Goal: Transaction & Acquisition: Download file/media

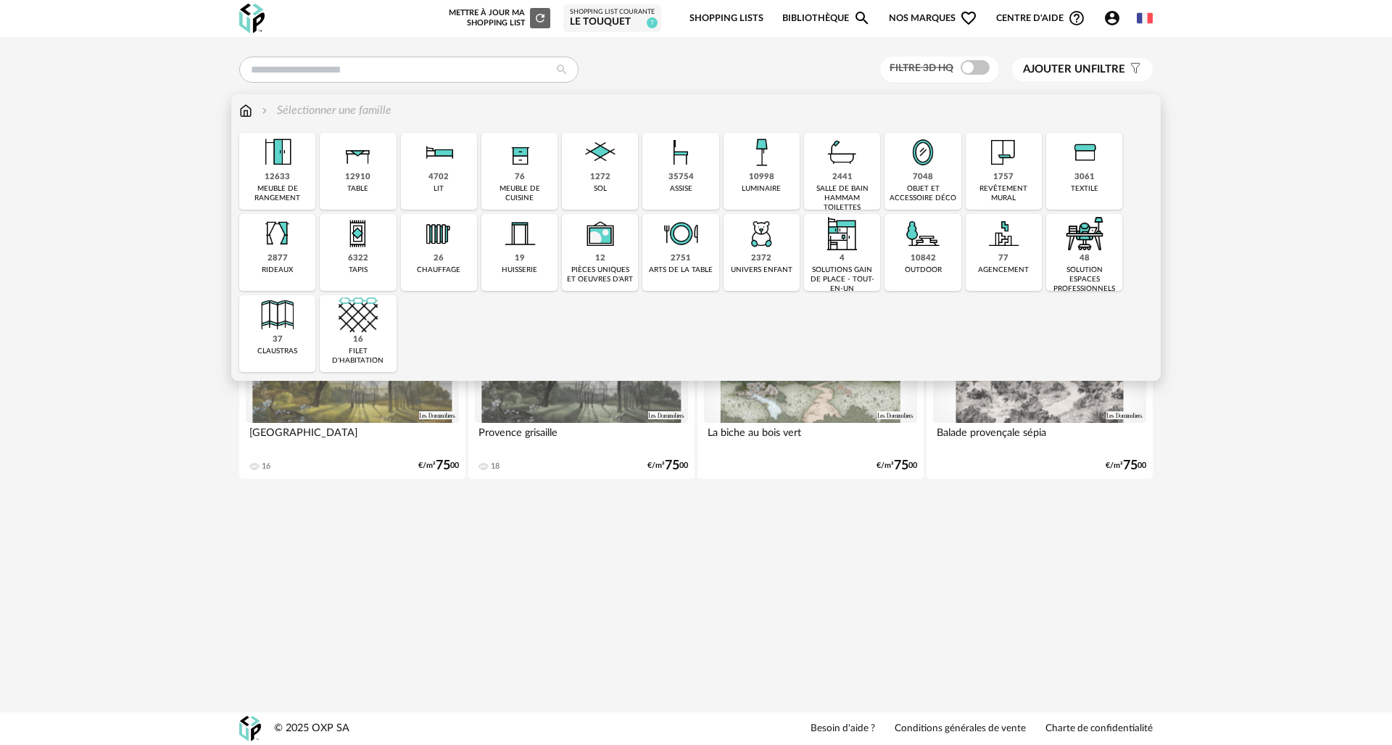
click at [383, 160] on div "12910 table" at bounding box center [358, 171] width 76 height 77
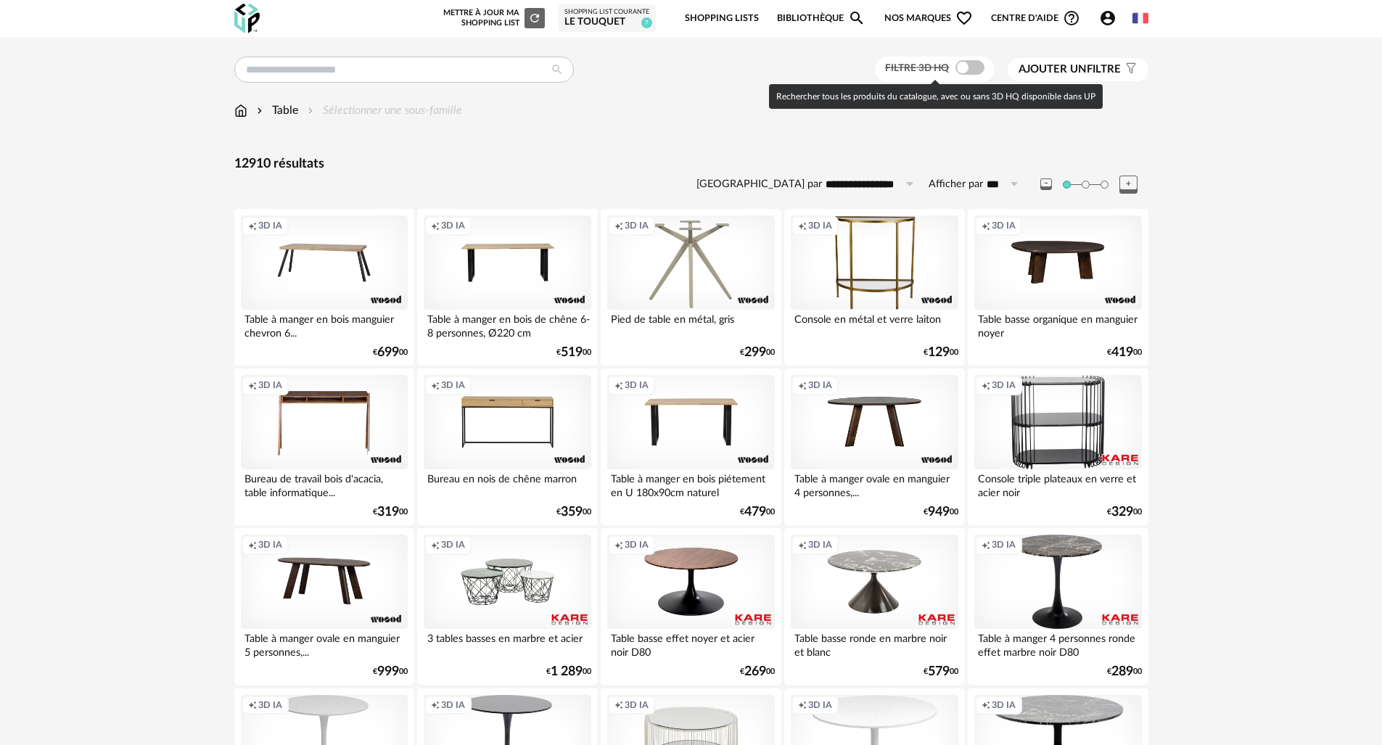
click at [967, 73] on span at bounding box center [969, 67] width 29 height 15
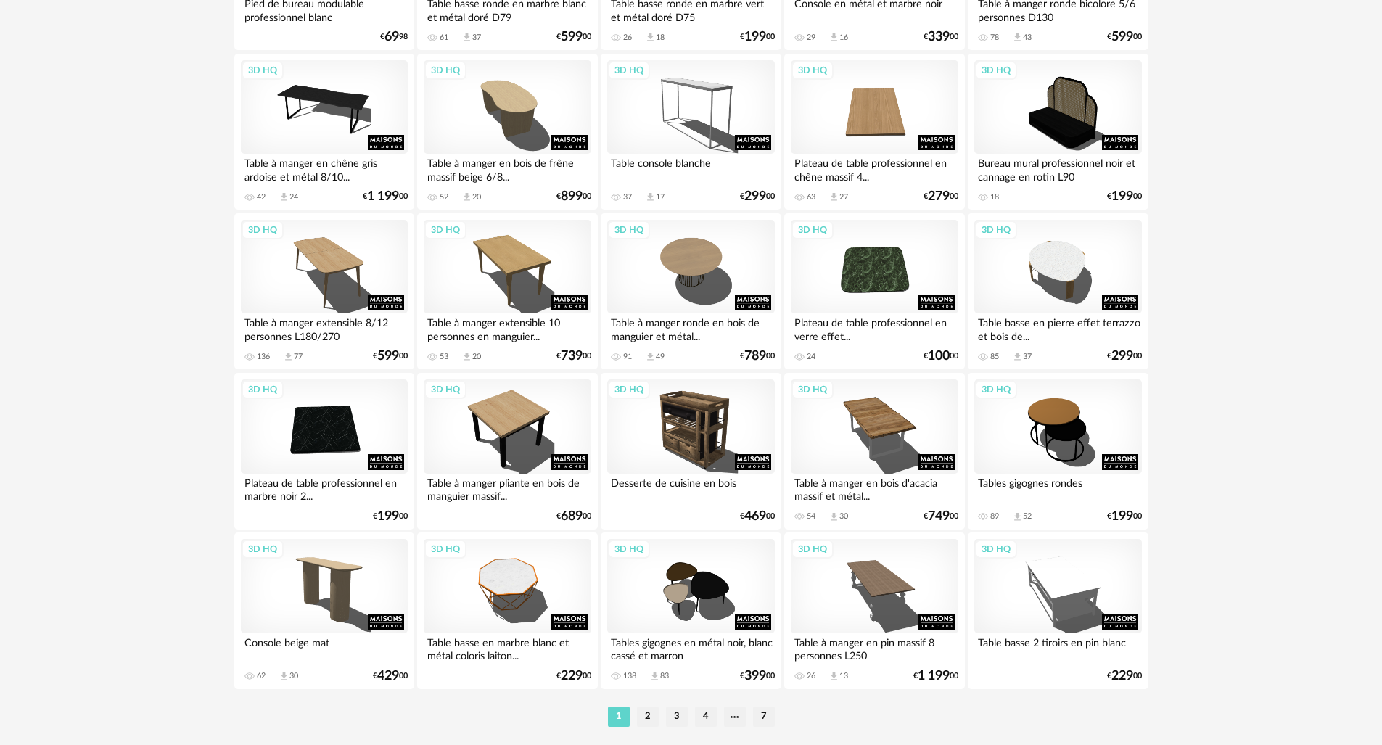
scroll to position [2762, 0]
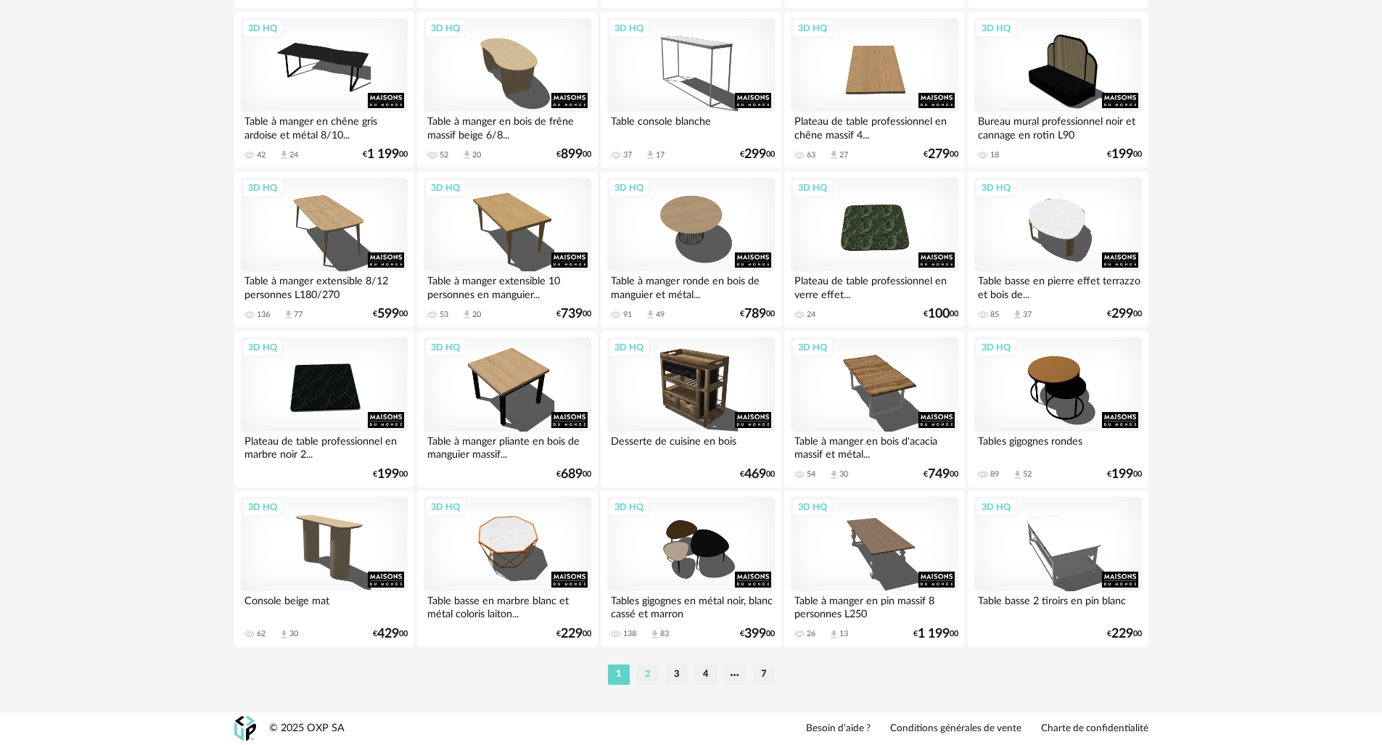
click at [655, 671] on li "2" at bounding box center [648, 674] width 22 height 20
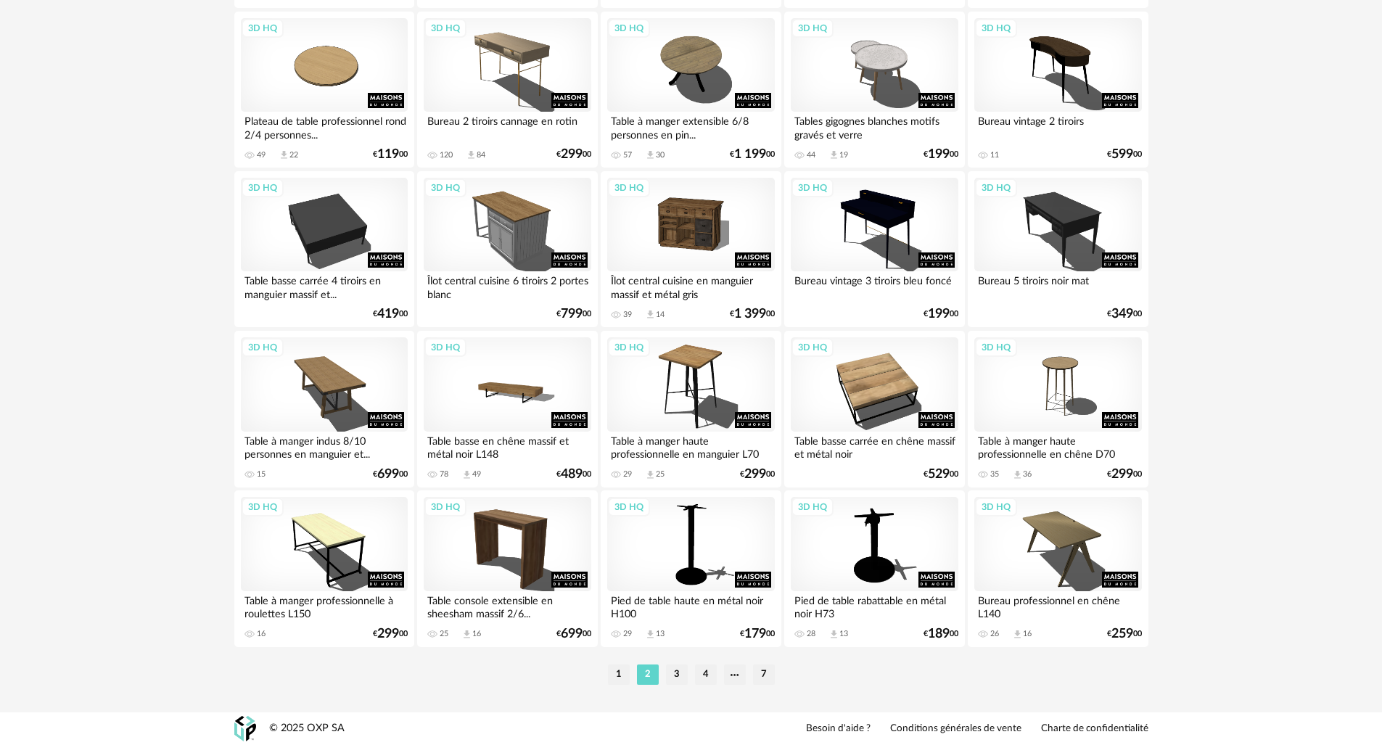
scroll to position [2762, 0]
click at [680, 674] on li "3" at bounding box center [677, 674] width 22 height 20
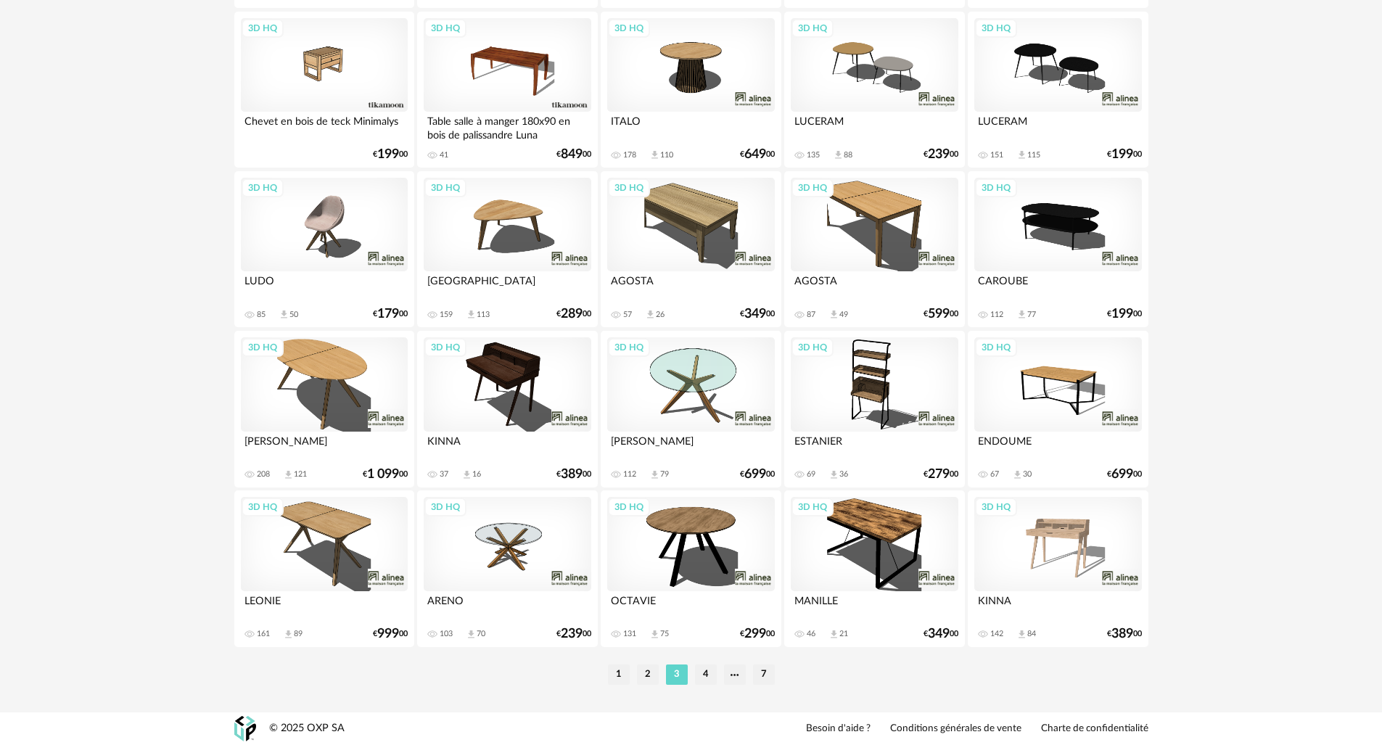
scroll to position [2762, 0]
click at [701, 674] on li "4" at bounding box center [706, 674] width 22 height 20
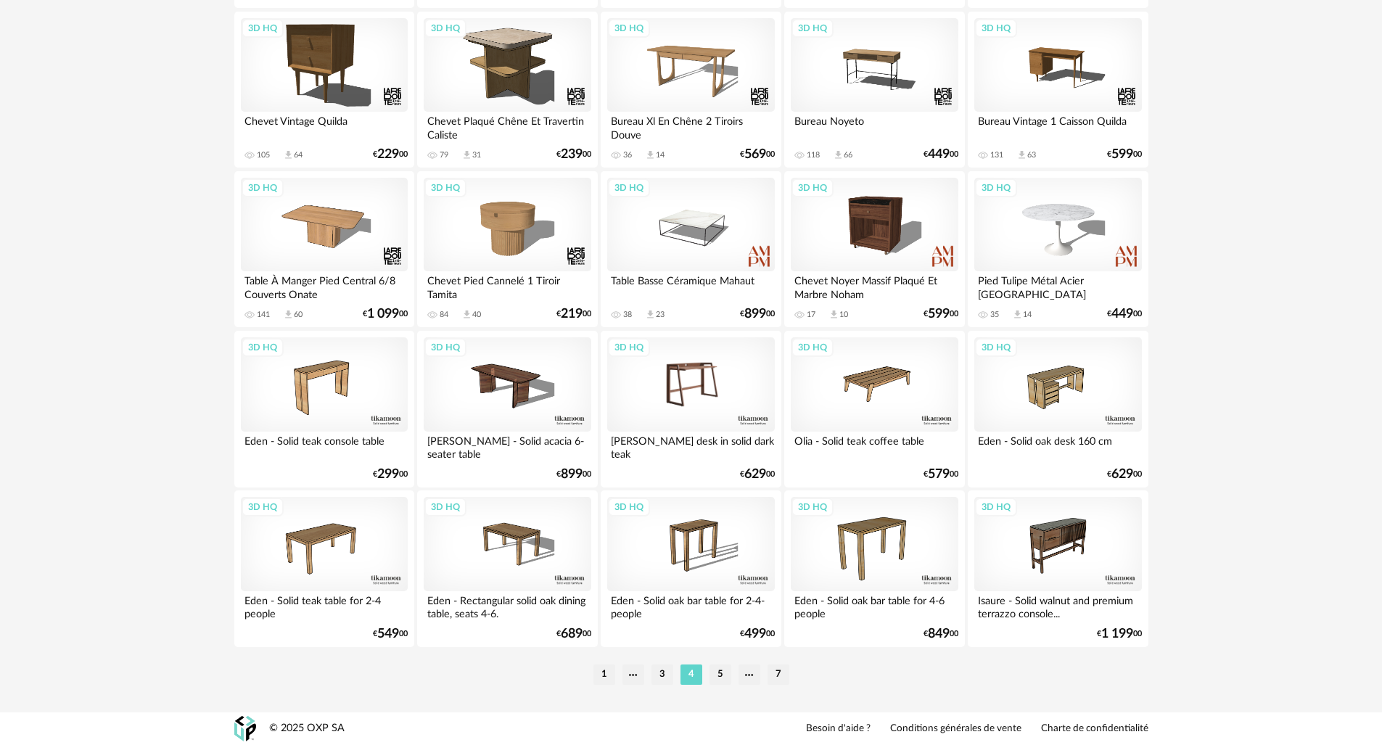
scroll to position [2762, 0]
click at [717, 680] on li "5" at bounding box center [720, 674] width 22 height 20
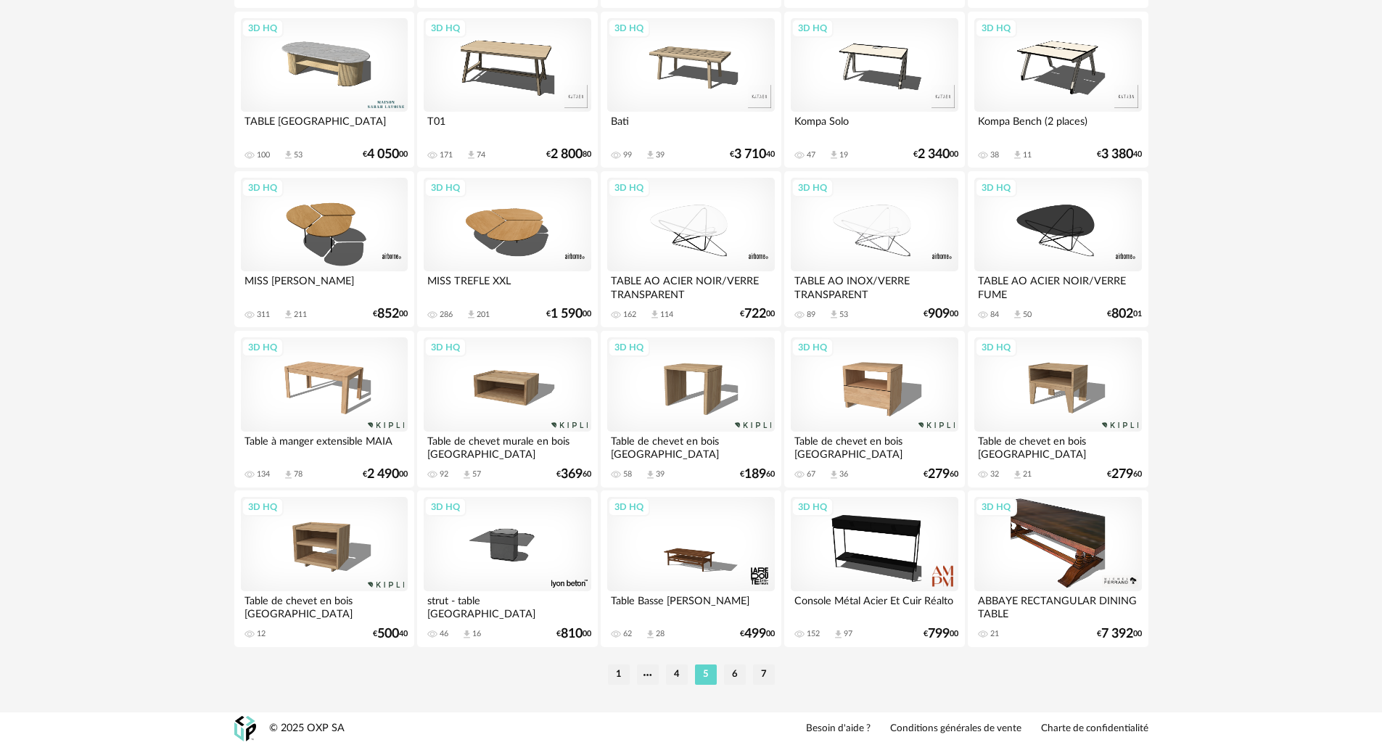
scroll to position [2762, 0]
click at [732, 680] on li "6" at bounding box center [735, 674] width 22 height 20
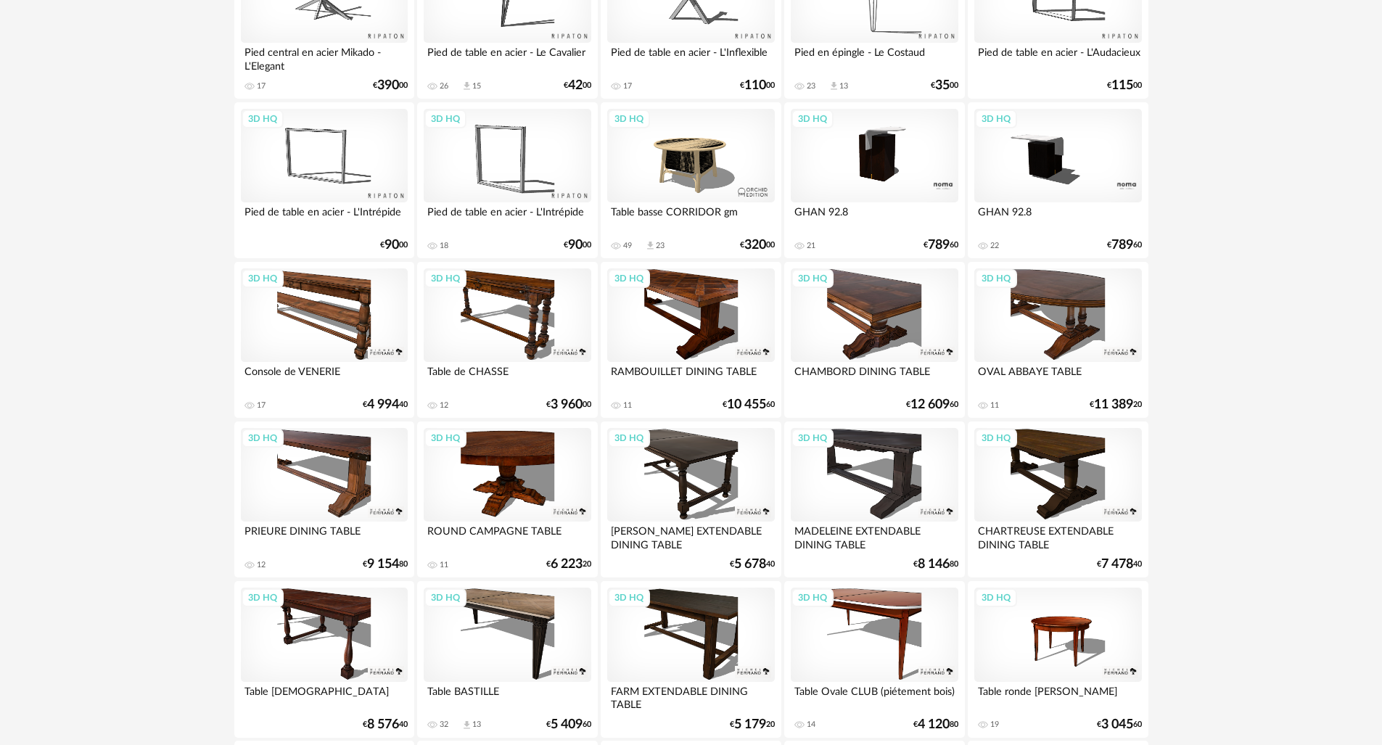
scroll to position [2762, 0]
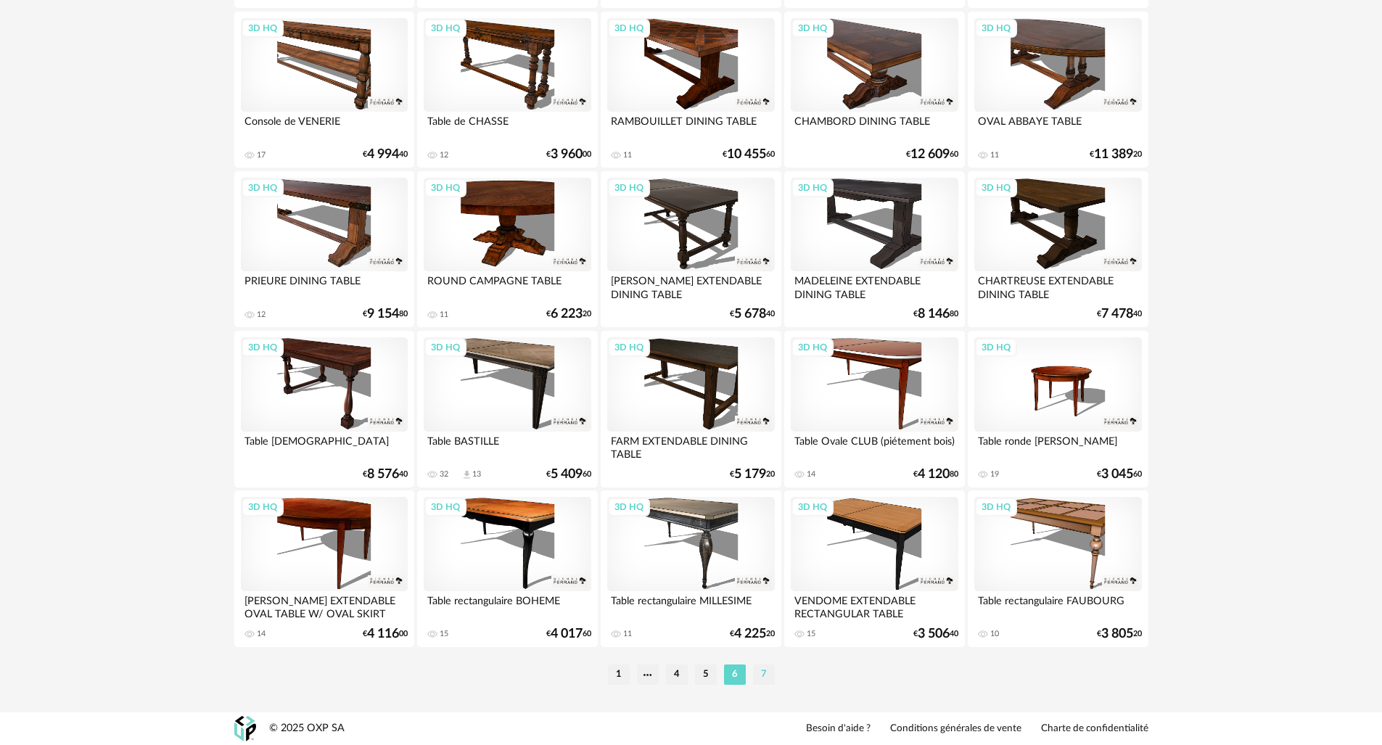
click at [764, 667] on li "7" at bounding box center [764, 674] width 22 height 20
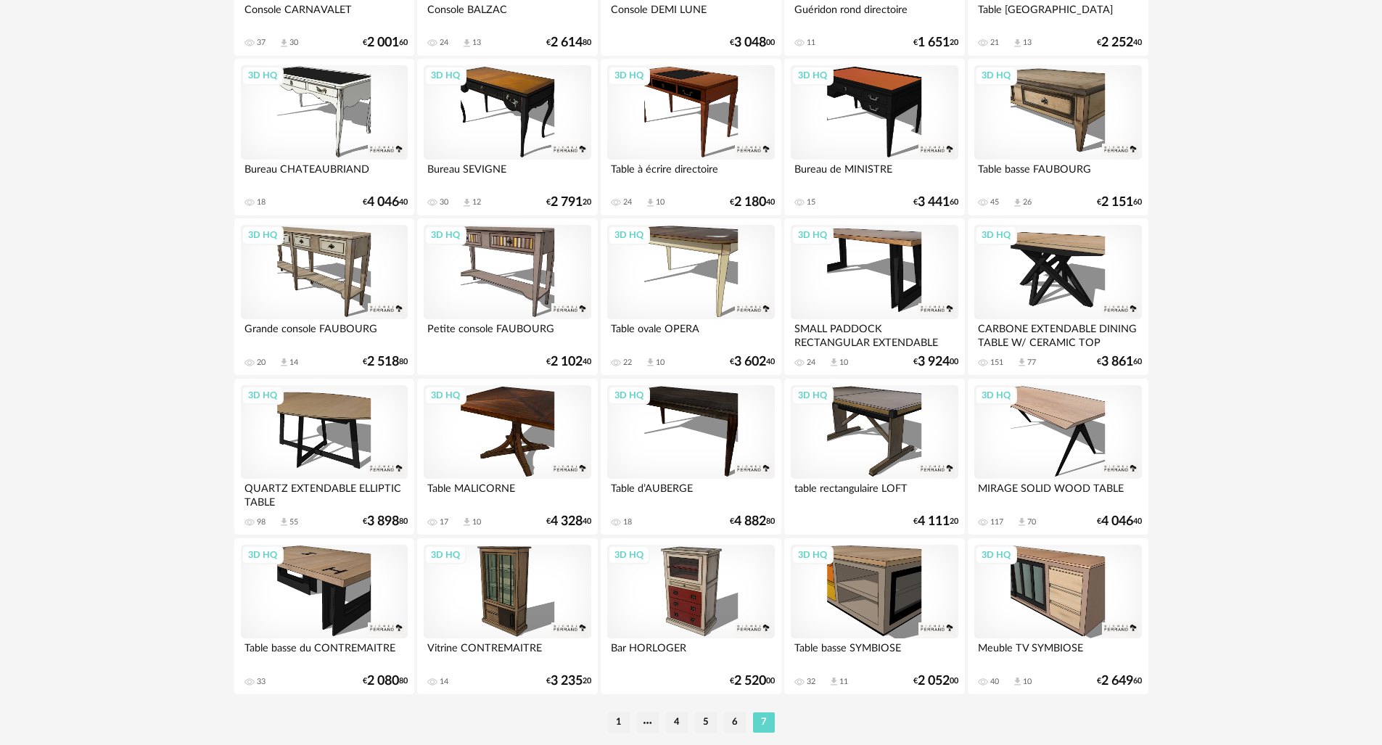
scroll to position [360, 0]
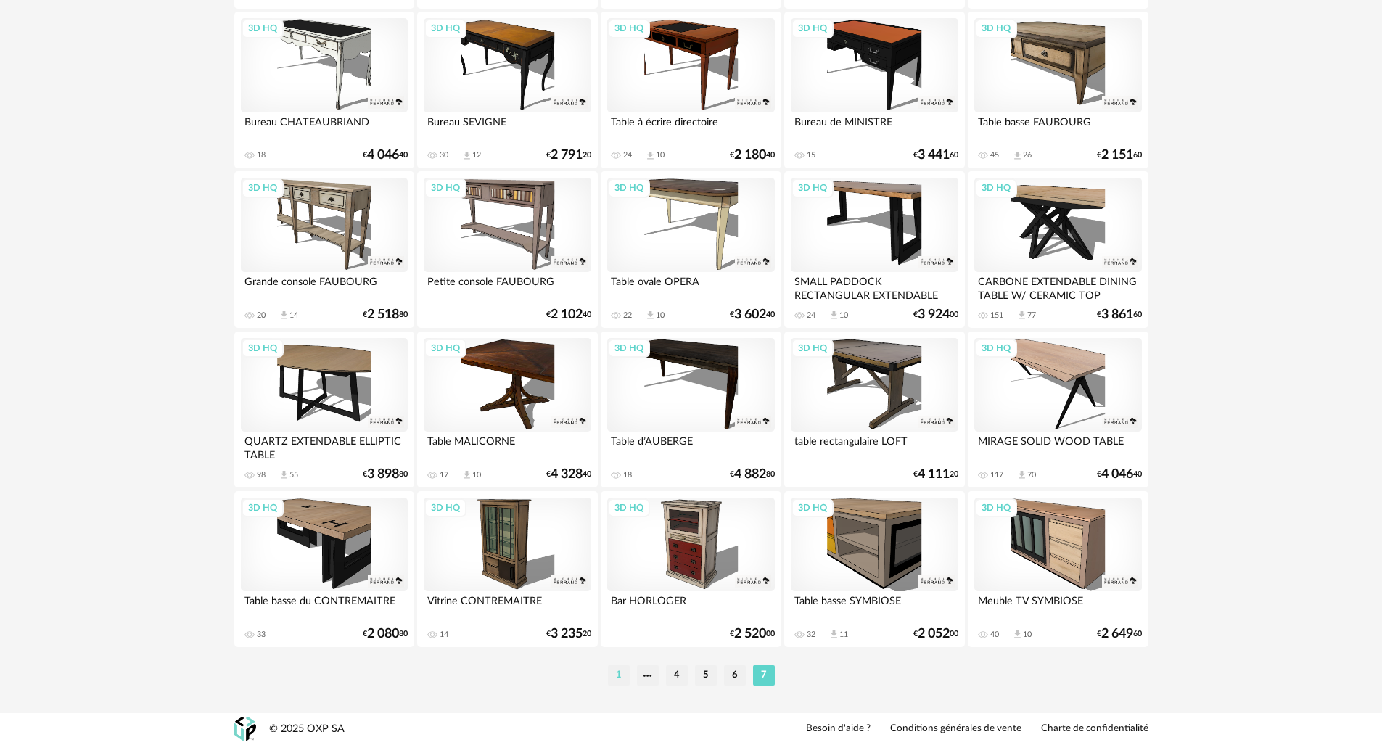
click at [616, 672] on li "1" at bounding box center [619, 675] width 22 height 20
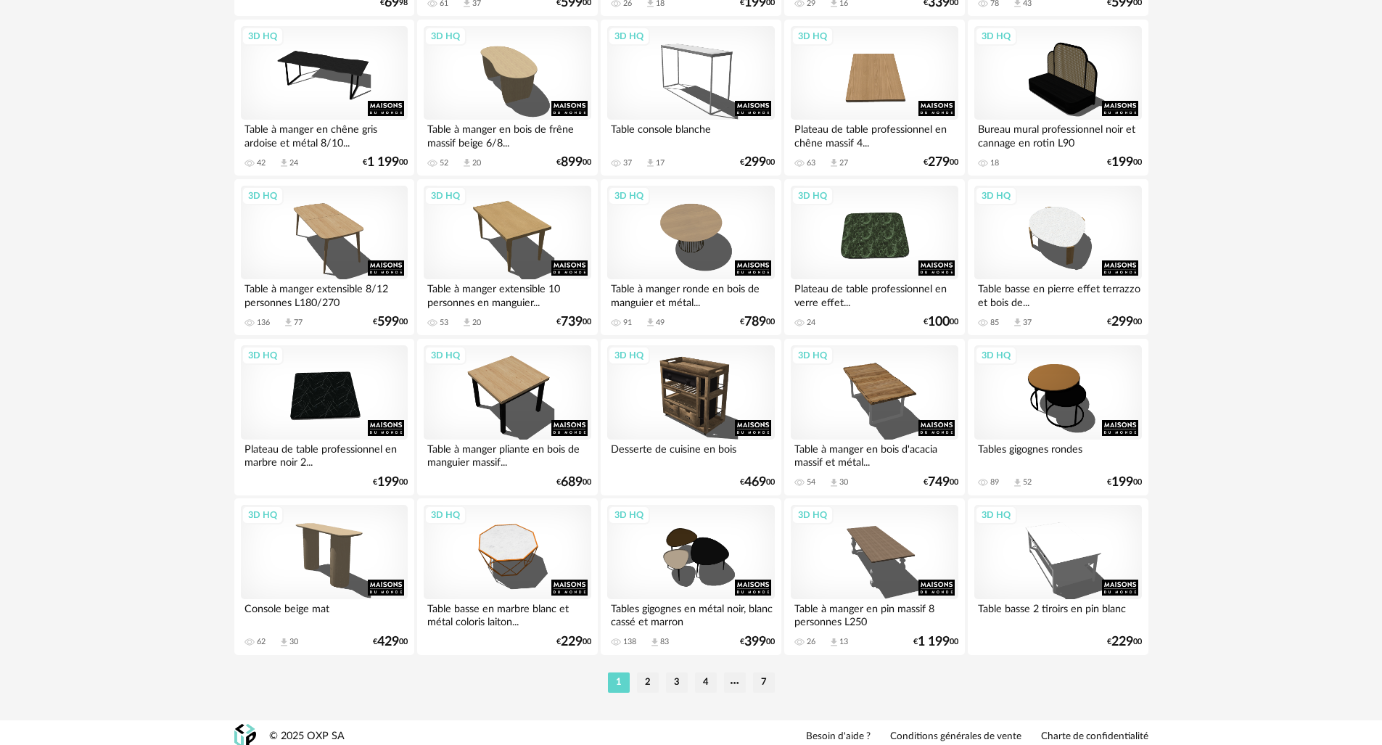
scroll to position [2762, 0]
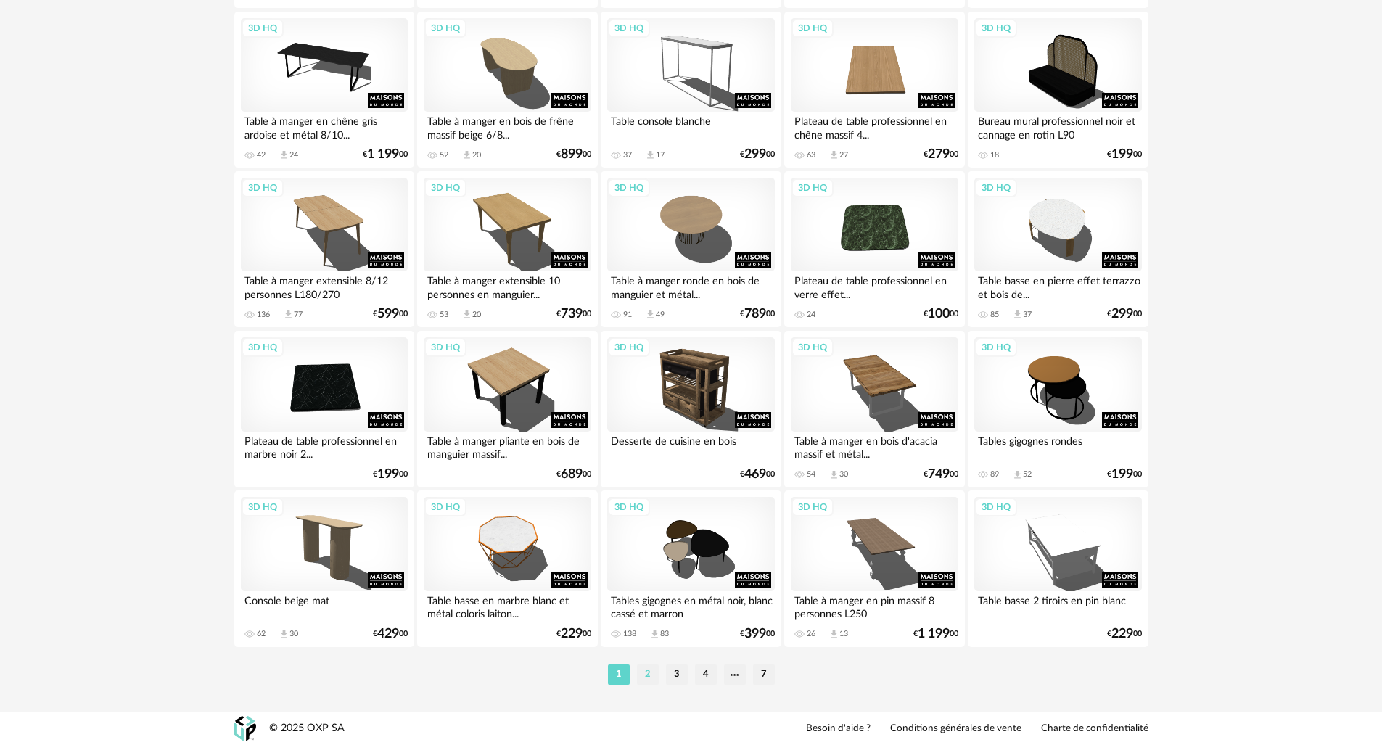
click at [644, 672] on li "2" at bounding box center [648, 674] width 22 height 20
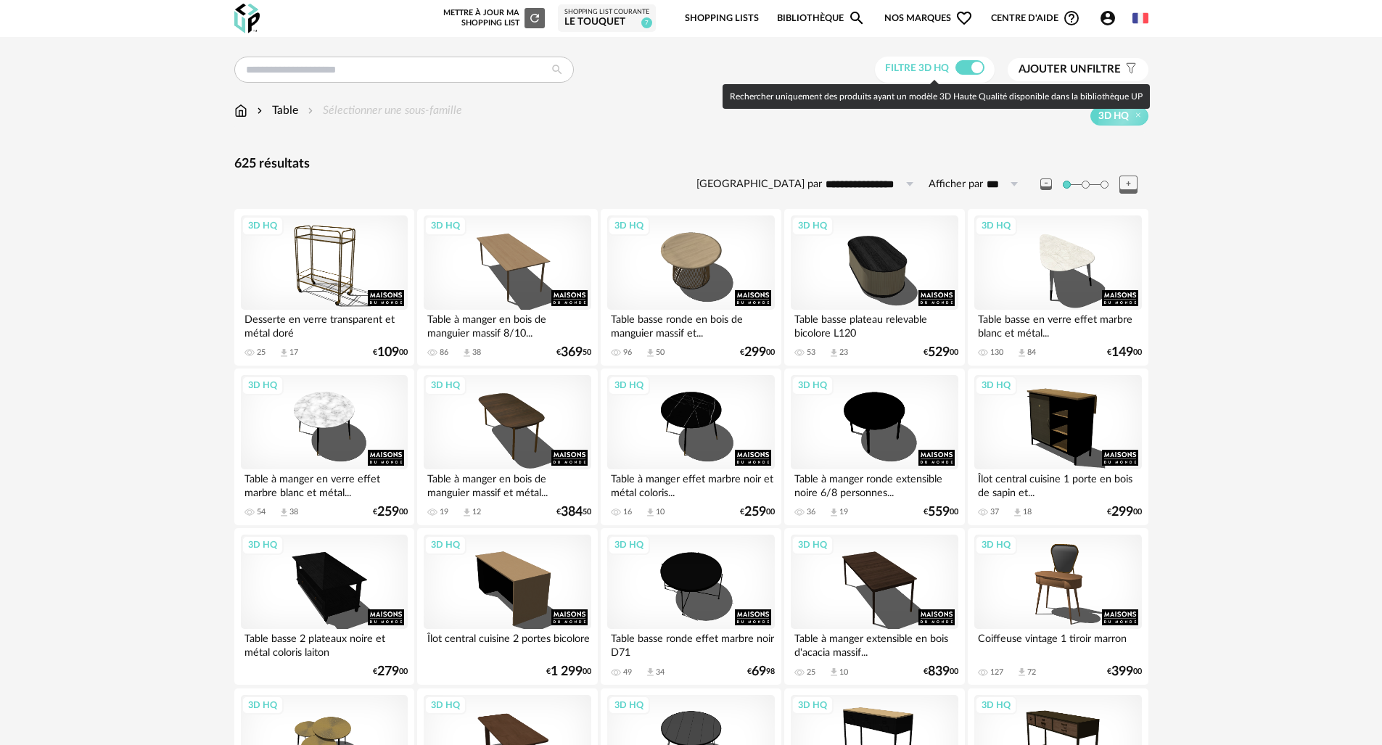
click at [970, 73] on span at bounding box center [969, 67] width 29 height 15
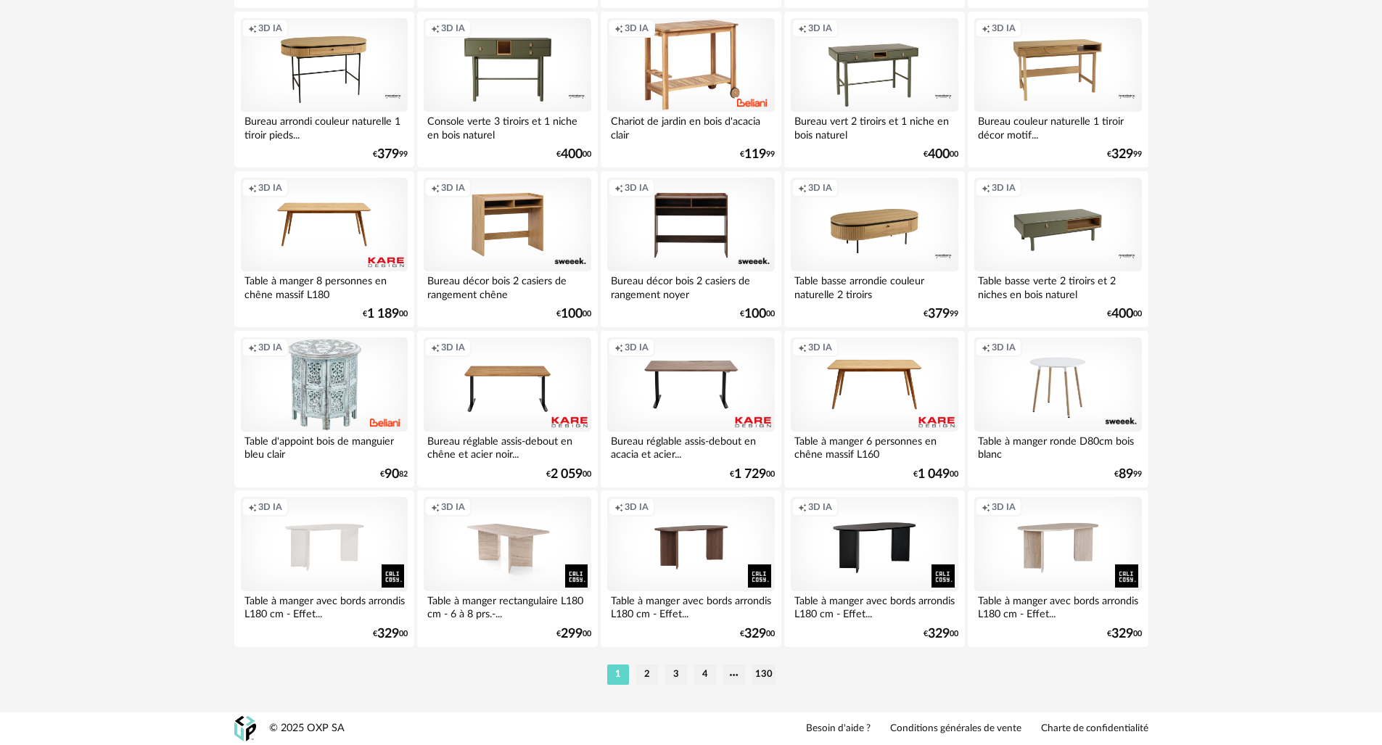
scroll to position [2762, 0]
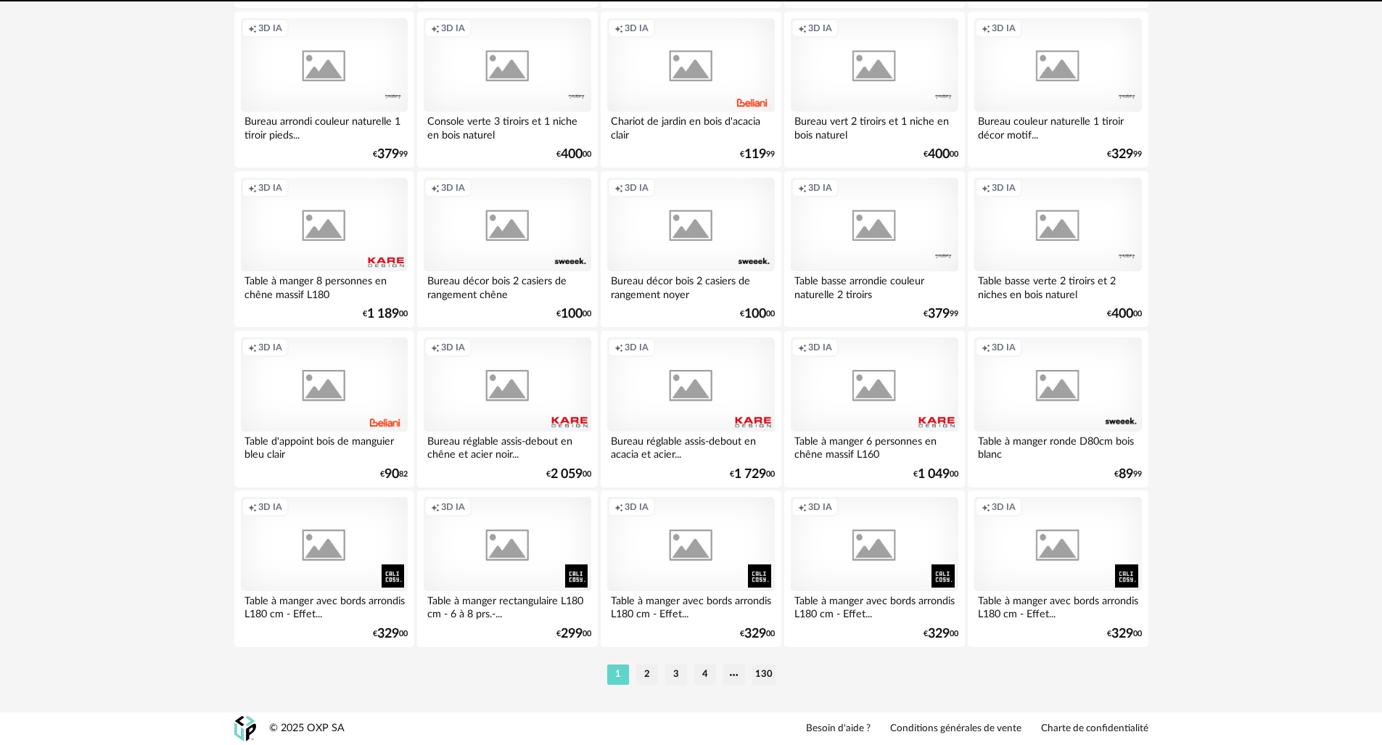
scroll to position [2762, 0]
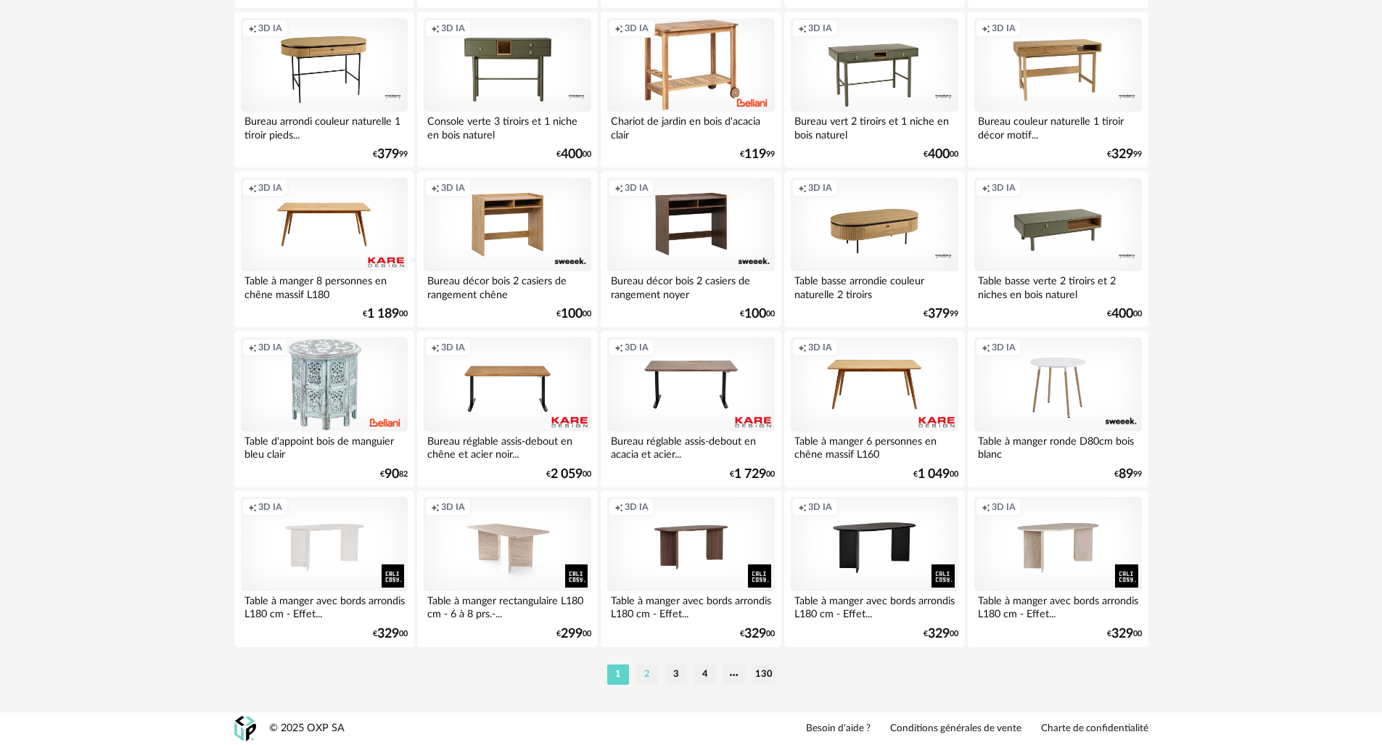
click at [646, 677] on li "2" at bounding box center [647, 674] width 22 height 20
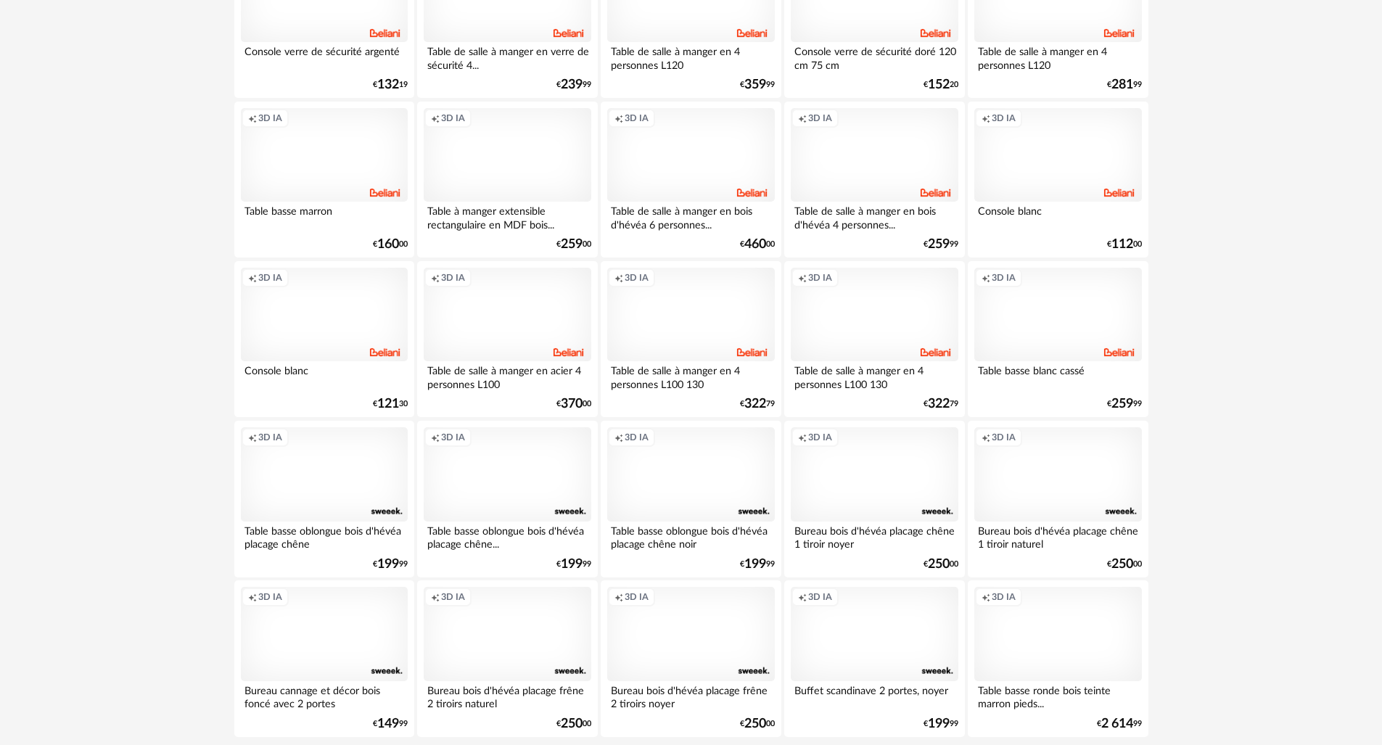
scroll to position [2762, 0]
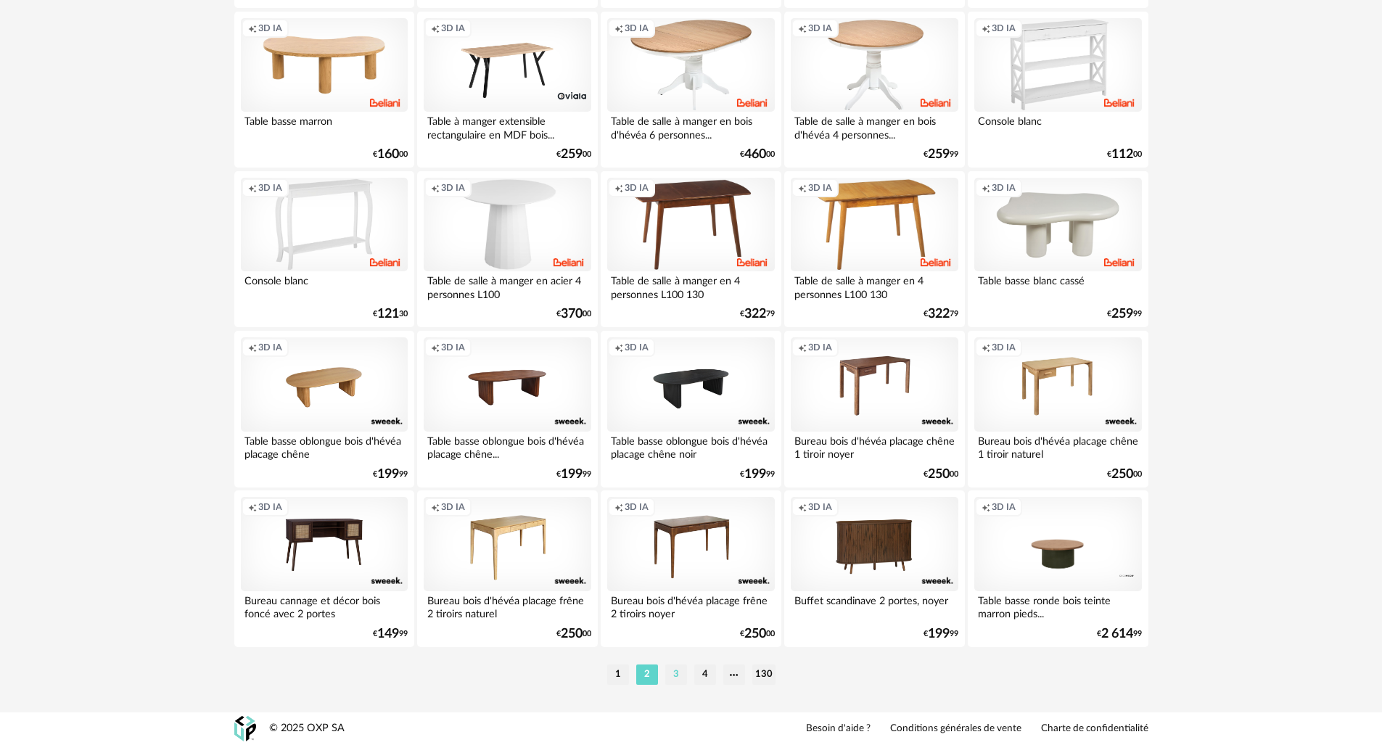
click at [685, 674] on li "3" at bounding box center [676, 674] width 22 height 20
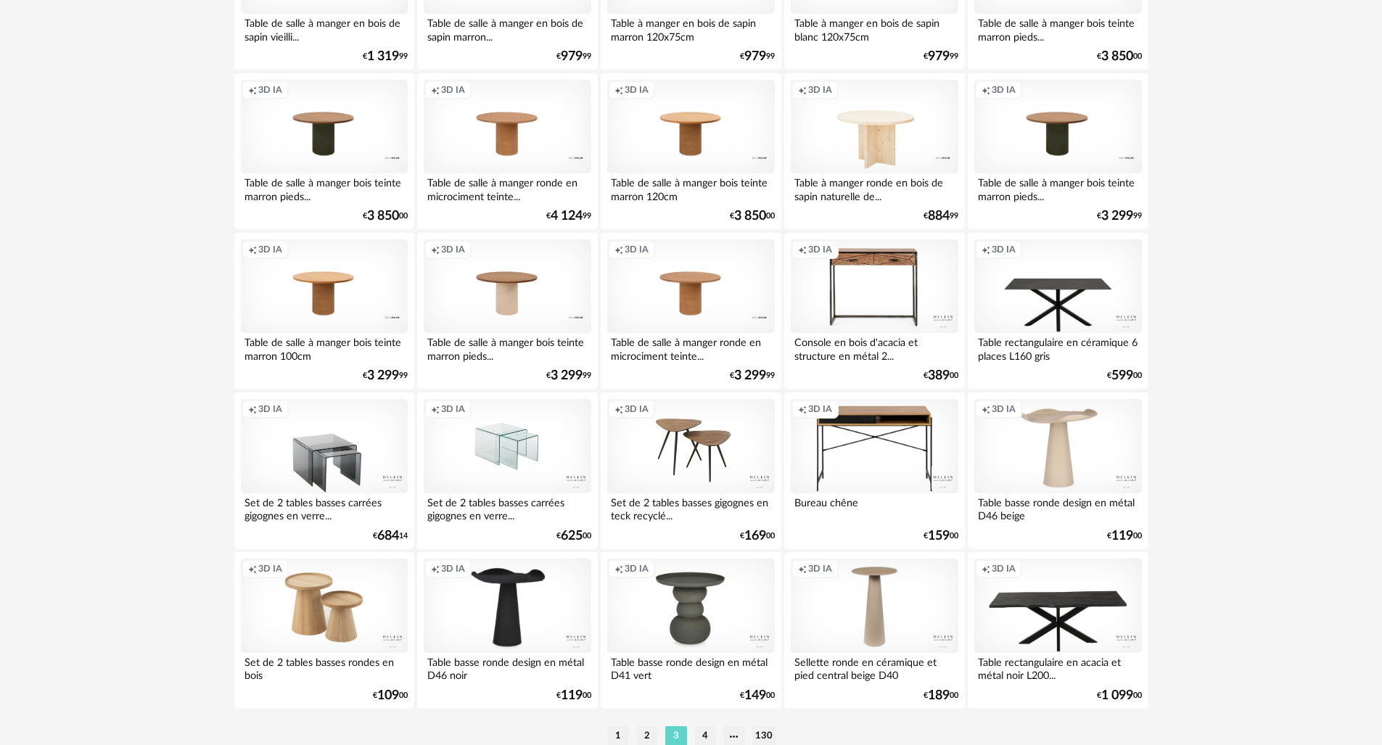
scroll to position [2762, 0]
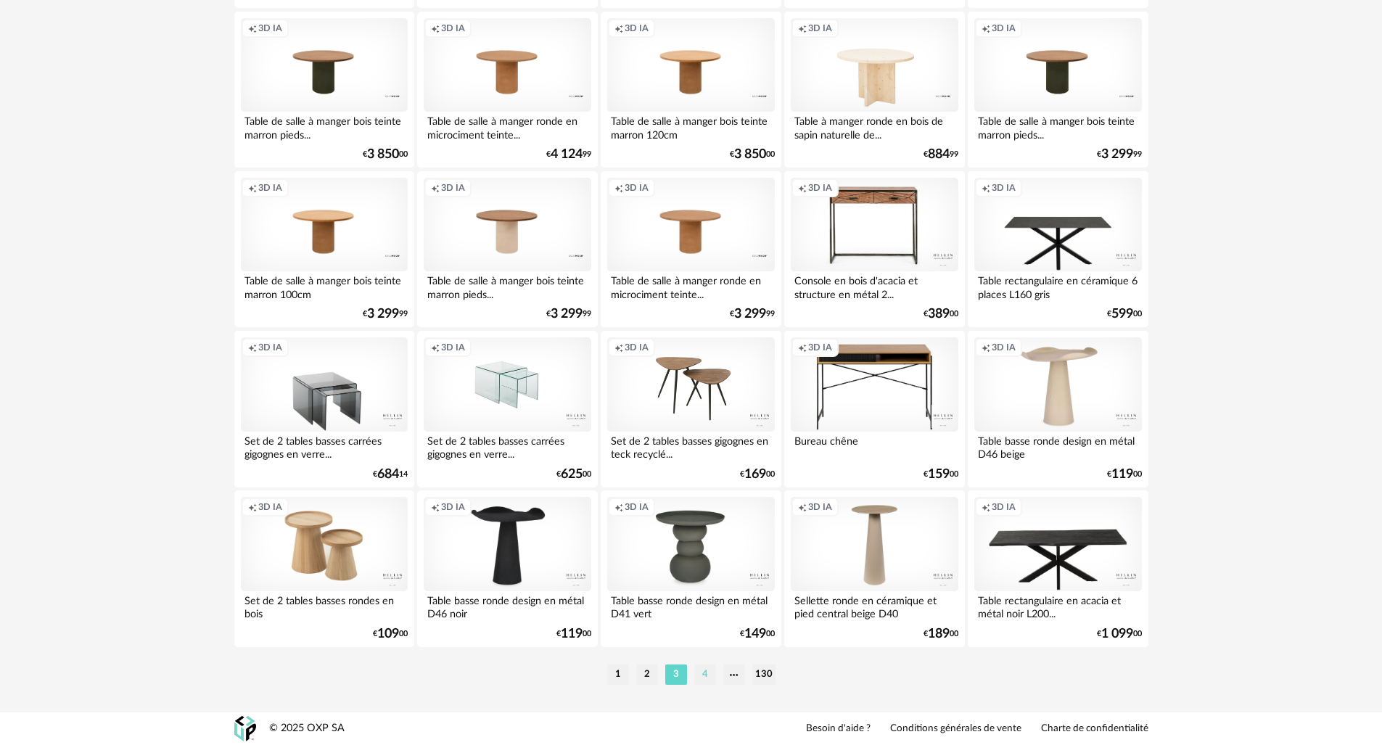
click at [709, 675] on li "4" at bounding box center [705, 674] width 22 height 20
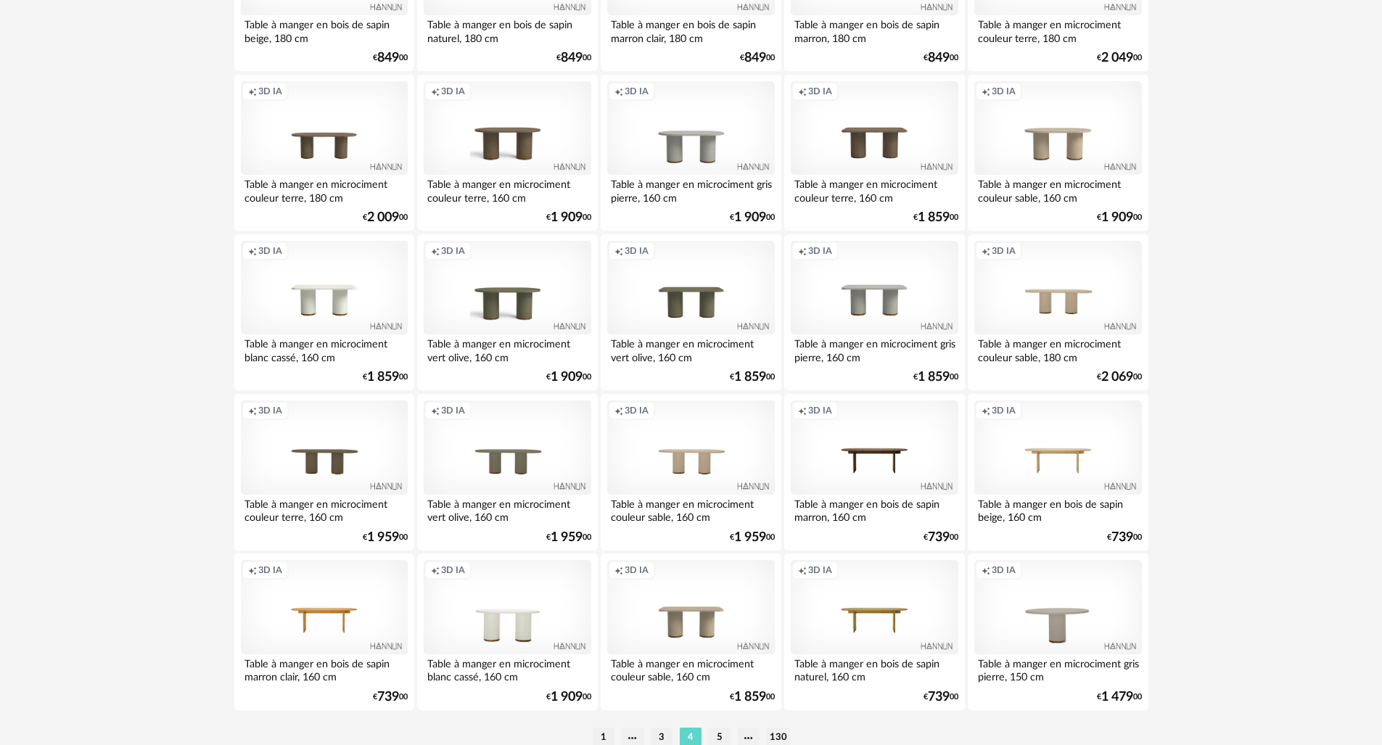
scroll to position [2762, 0]
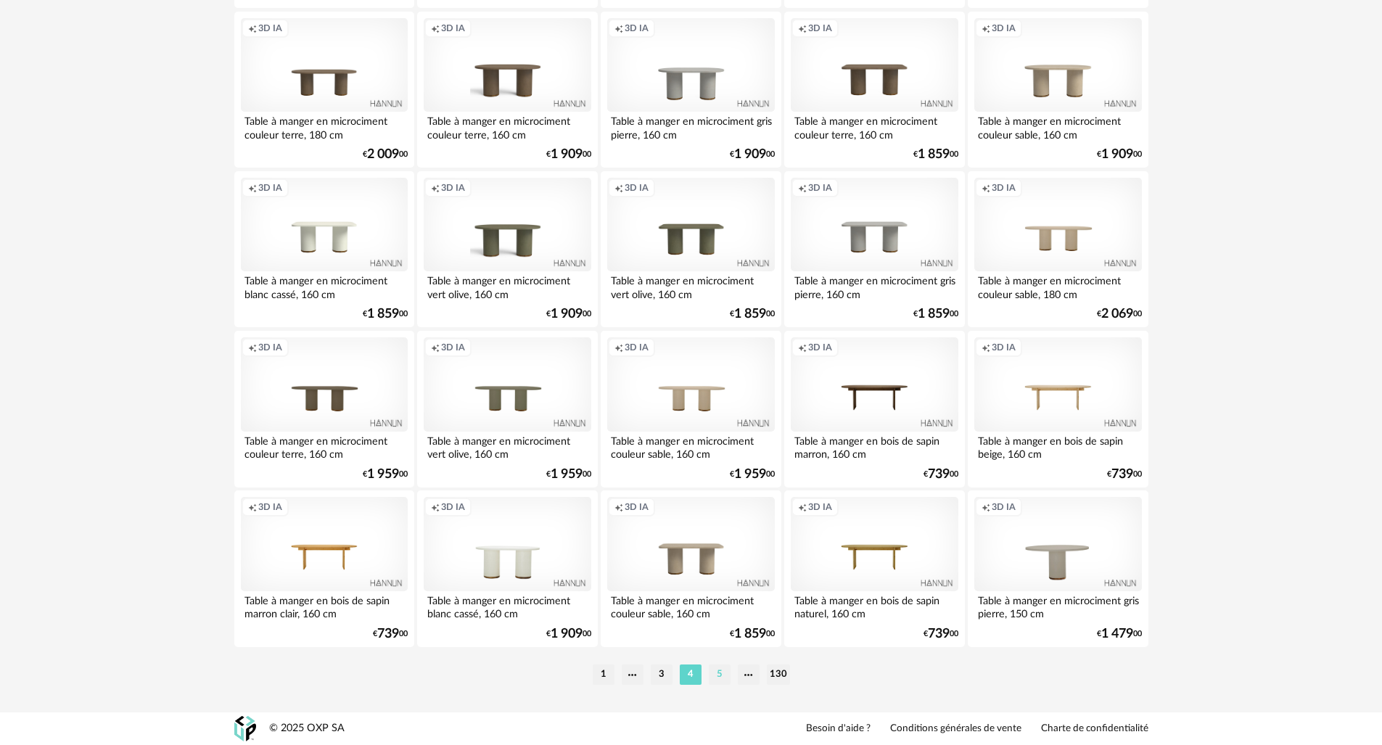
click at [721, 672] on li "5" at bounding box center [720, 674] width 22 height 20
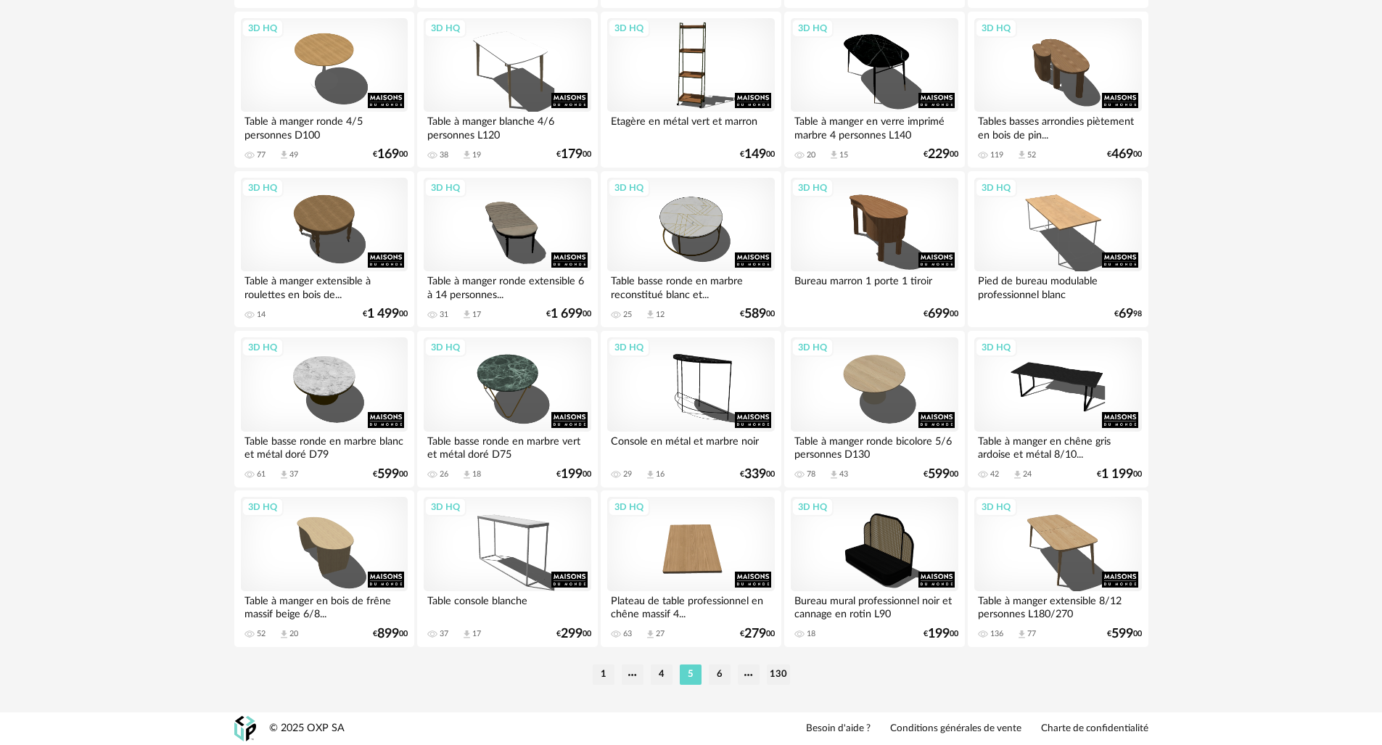
scroll to position [2762, 0]
click at [724, 677] on li "6" at bounding box center [720, 674] width 22 height 20
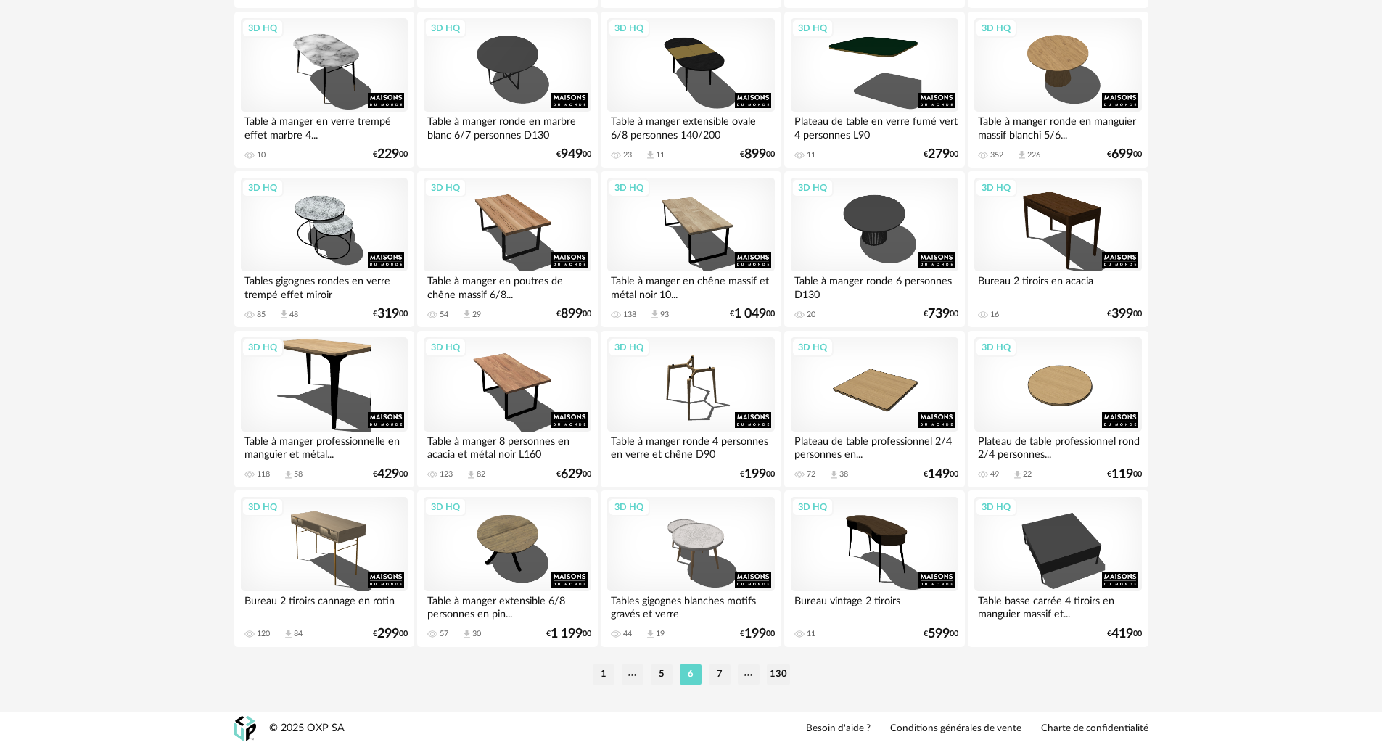
scroll to position [2762, 0]
click at [714, 670] on li "7" at bounding box center [720, 674] width 22 height 20
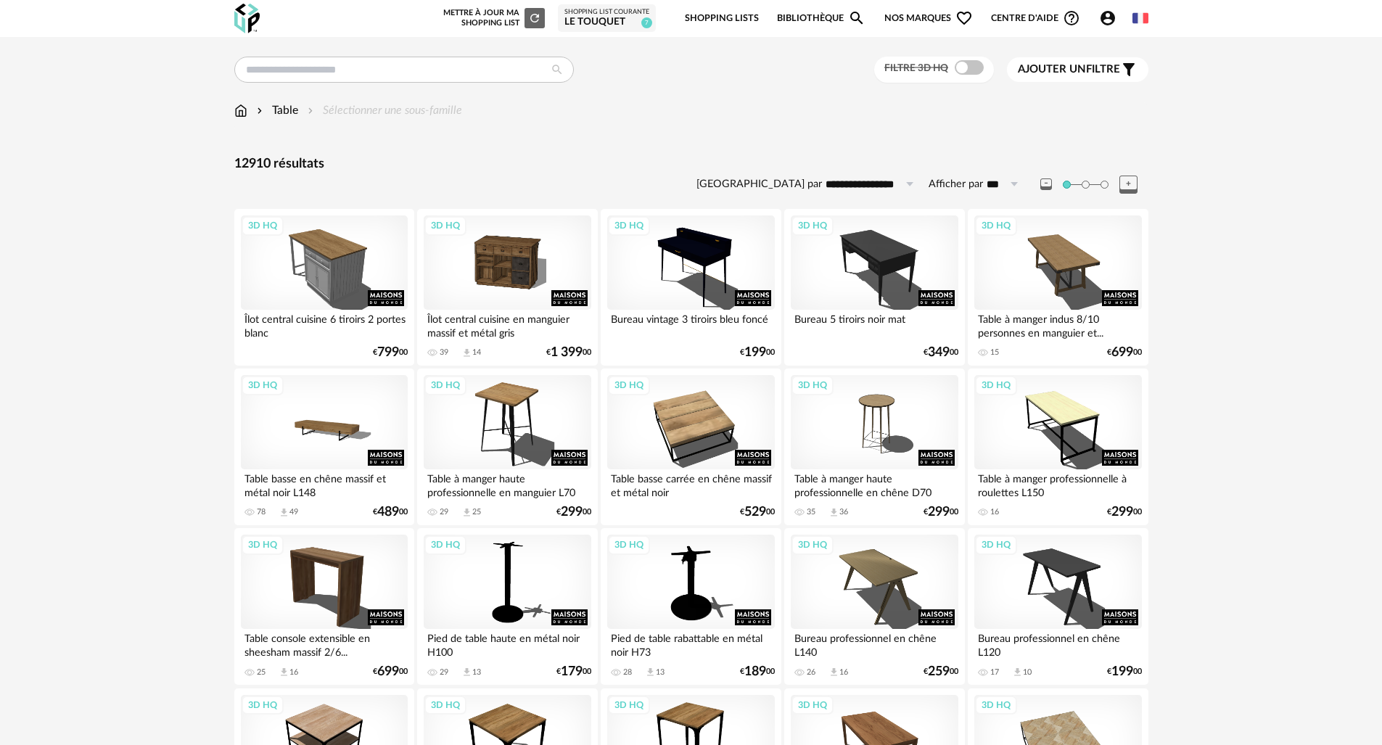
click at [553, 122] on div "Table Sélectionner une sous-famille" at bounding box center [691, 117] width 914 height 30
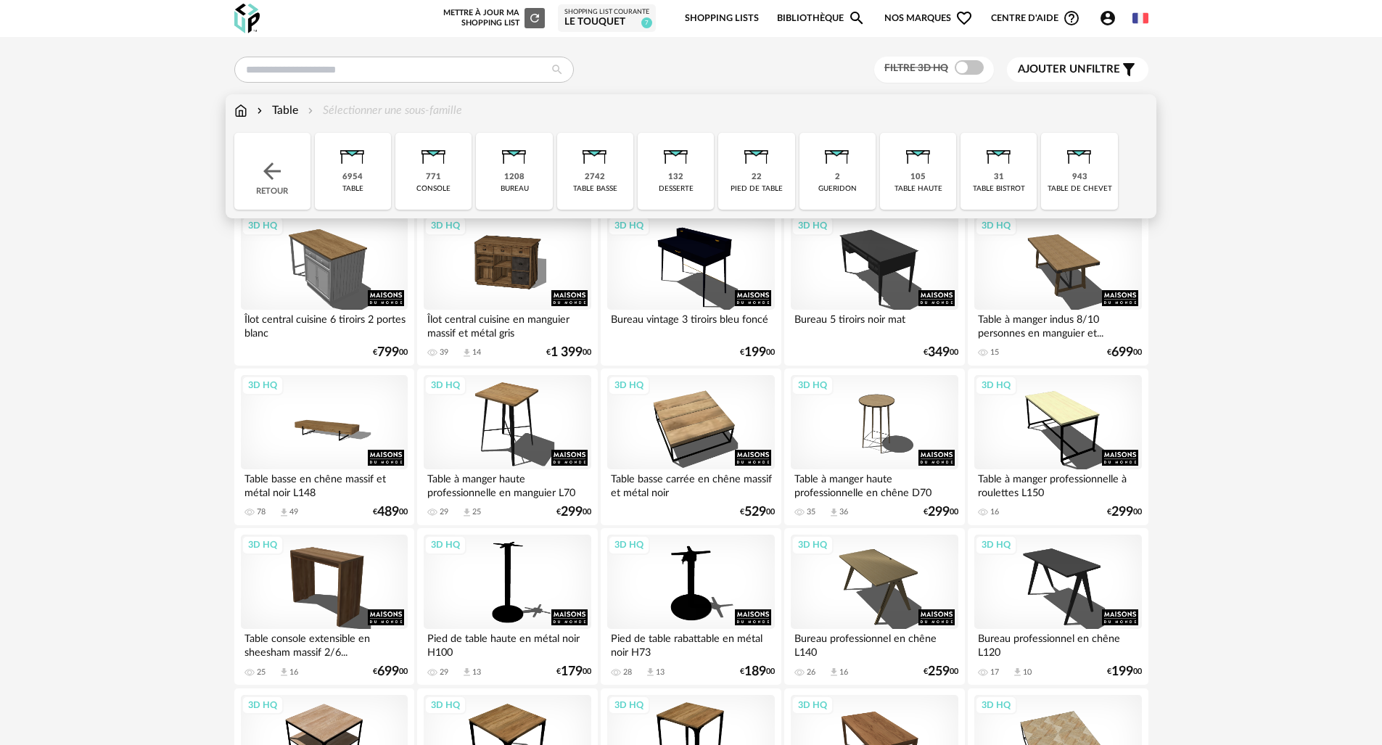
click at [286, 110] on div "Table" at bounding box center [276, 110] width 44 height 17
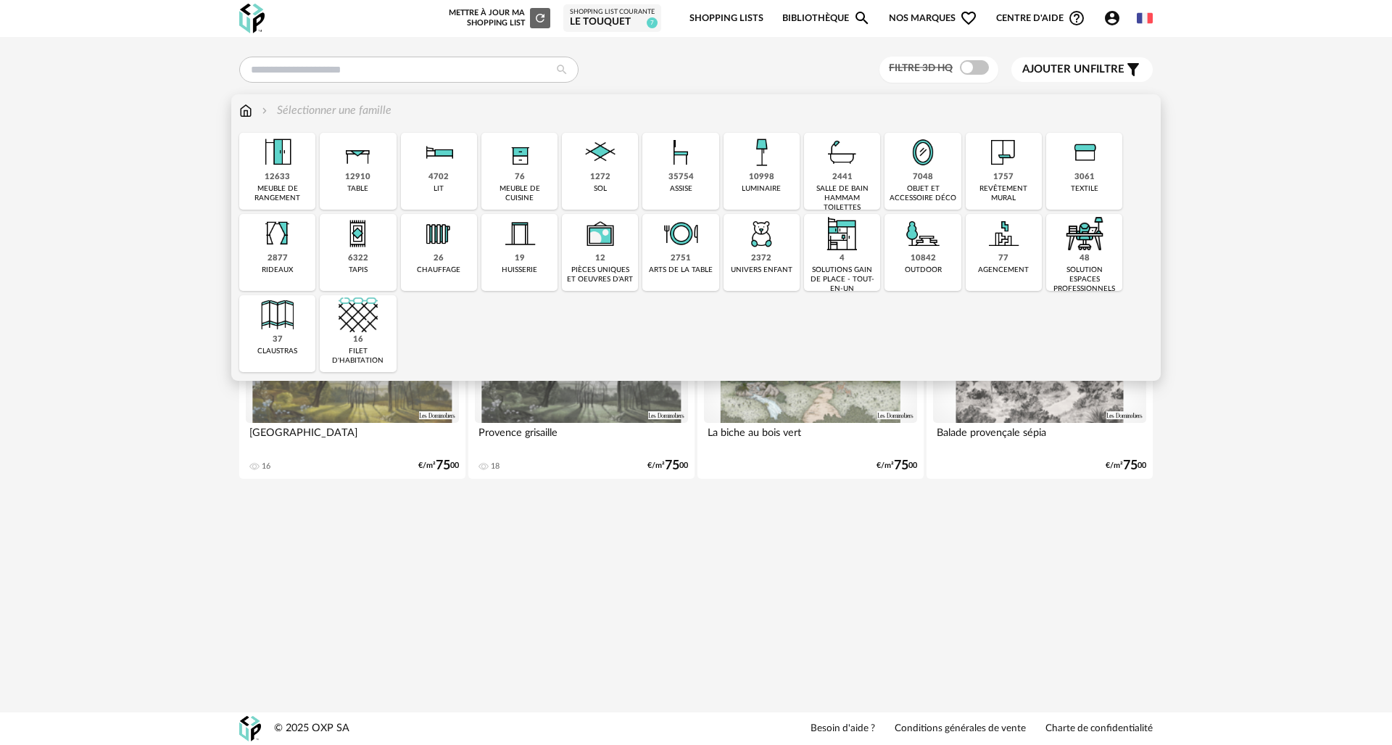
click at [364, 152] on img at bounding box center [358, 152] width 39 height 39
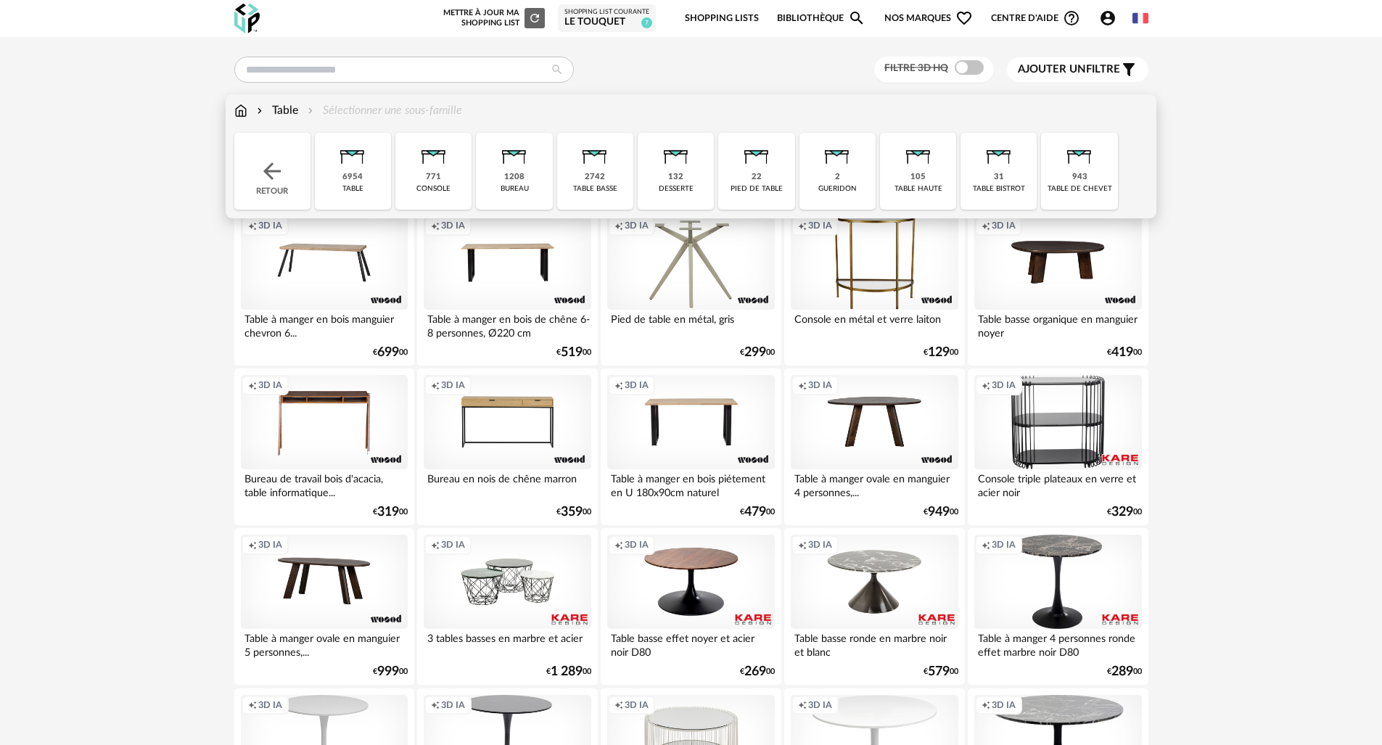
click at [355, 164] on img at bounding box center [352, 152] width 39 height 39
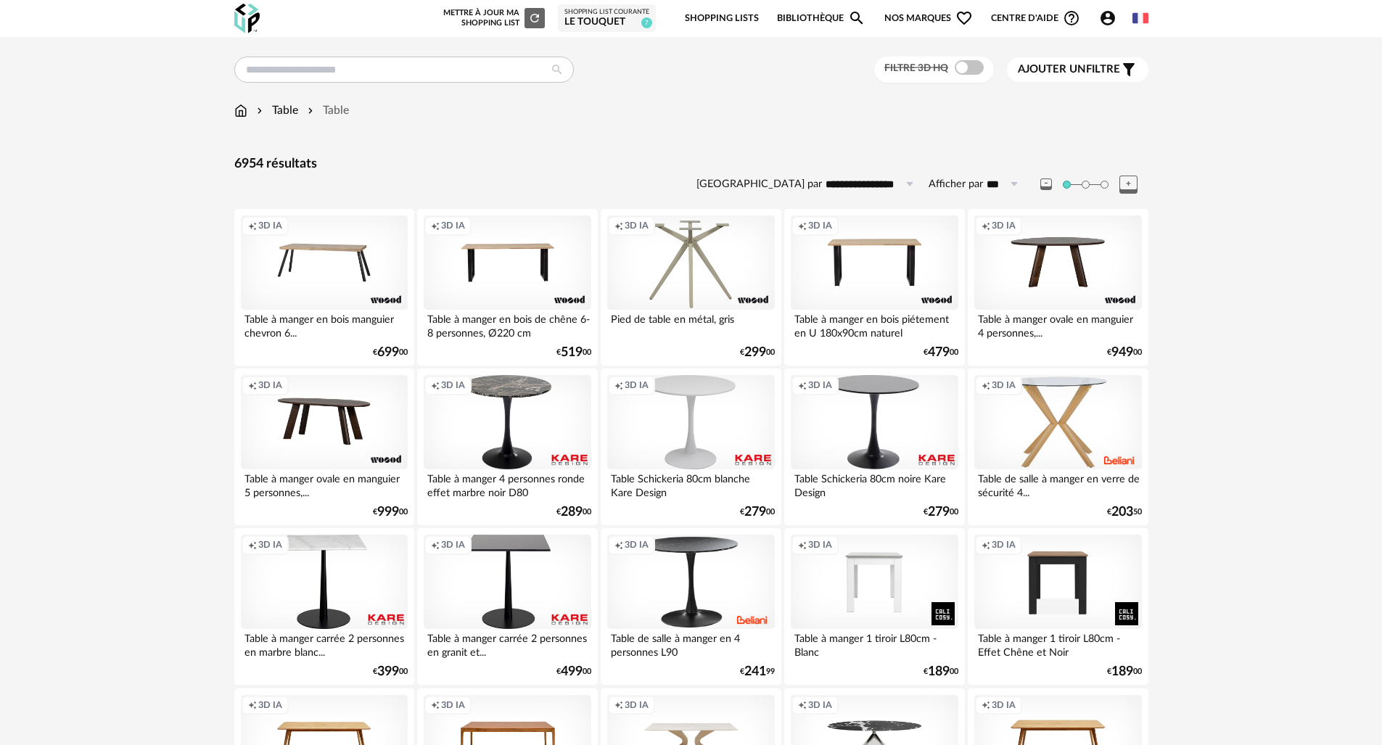
click at [1070, 70] on span "Ajouter un" at bounding box center [1052, 69] width 68 height 11
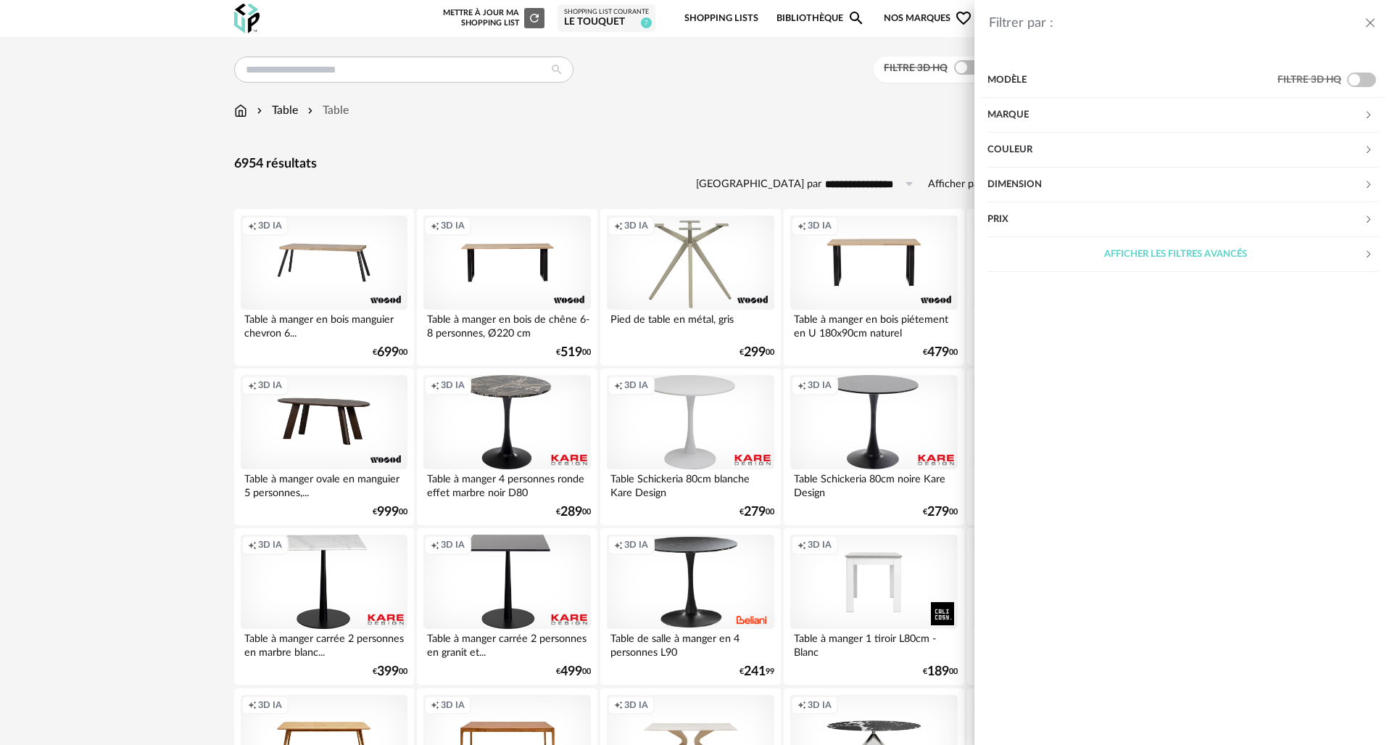
click at [1039, 150] on div "Couleur" at bounding box center [1176, 150] width 376 height 35
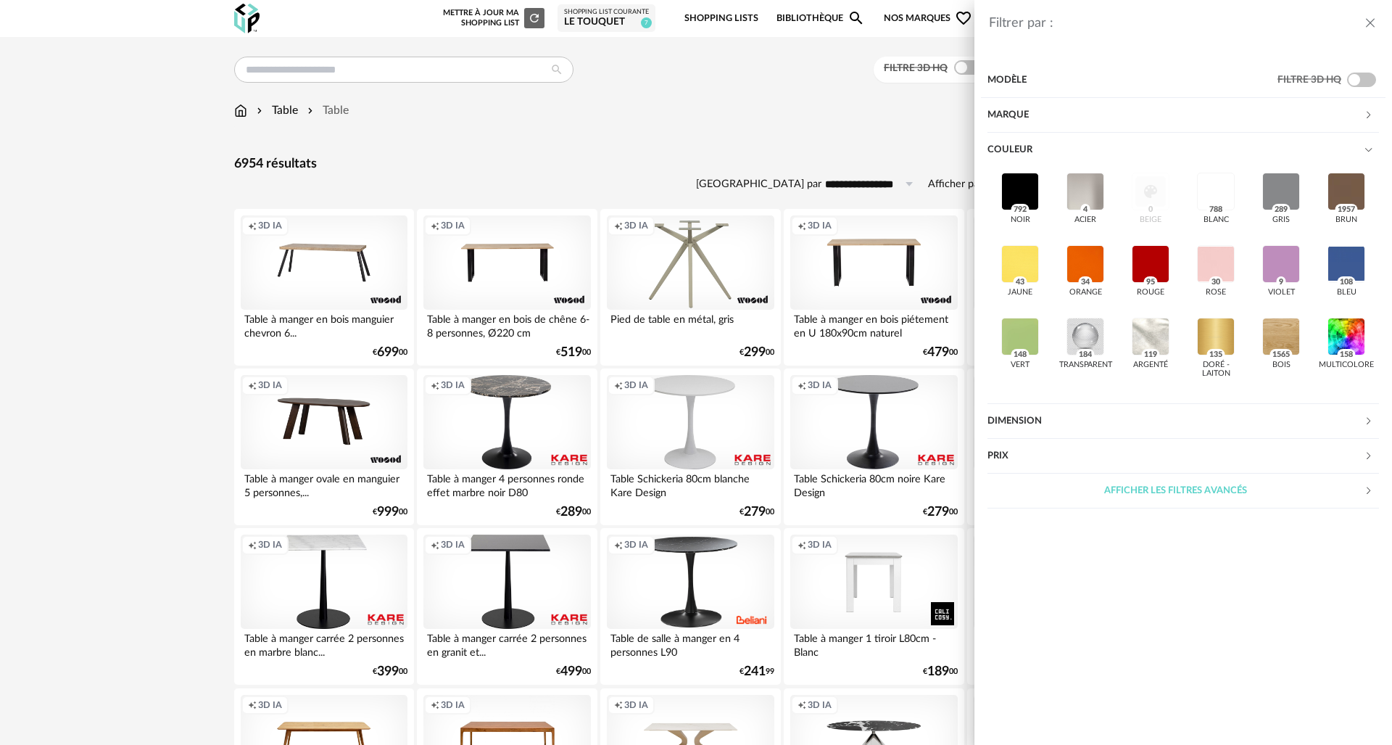
click at [1039, 419] on div "Dimension" at bounding box center [1176, 421] width 376 height 35
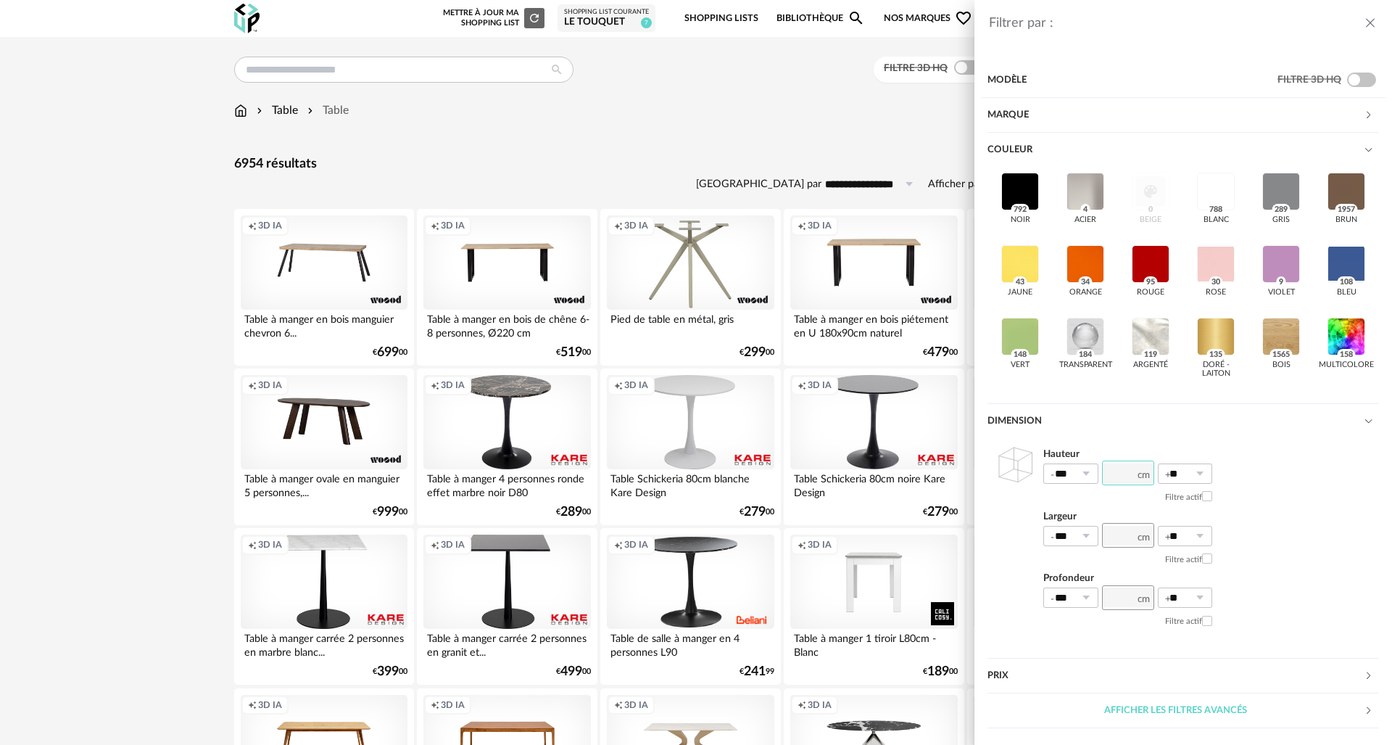
click at [1108, 470] on input "number" at bounding box center [1128, 473] width 52 height 25
type input "*"
type input "***"
click at [1276, 556] on div "Hauteur *** 0% 10% 20% 30% 40% 50% 60% 70% 80% 90% 100% *** ** 0% 10% 20% 30% 4…" at bounding box center [1184, 539] width 392 height 201
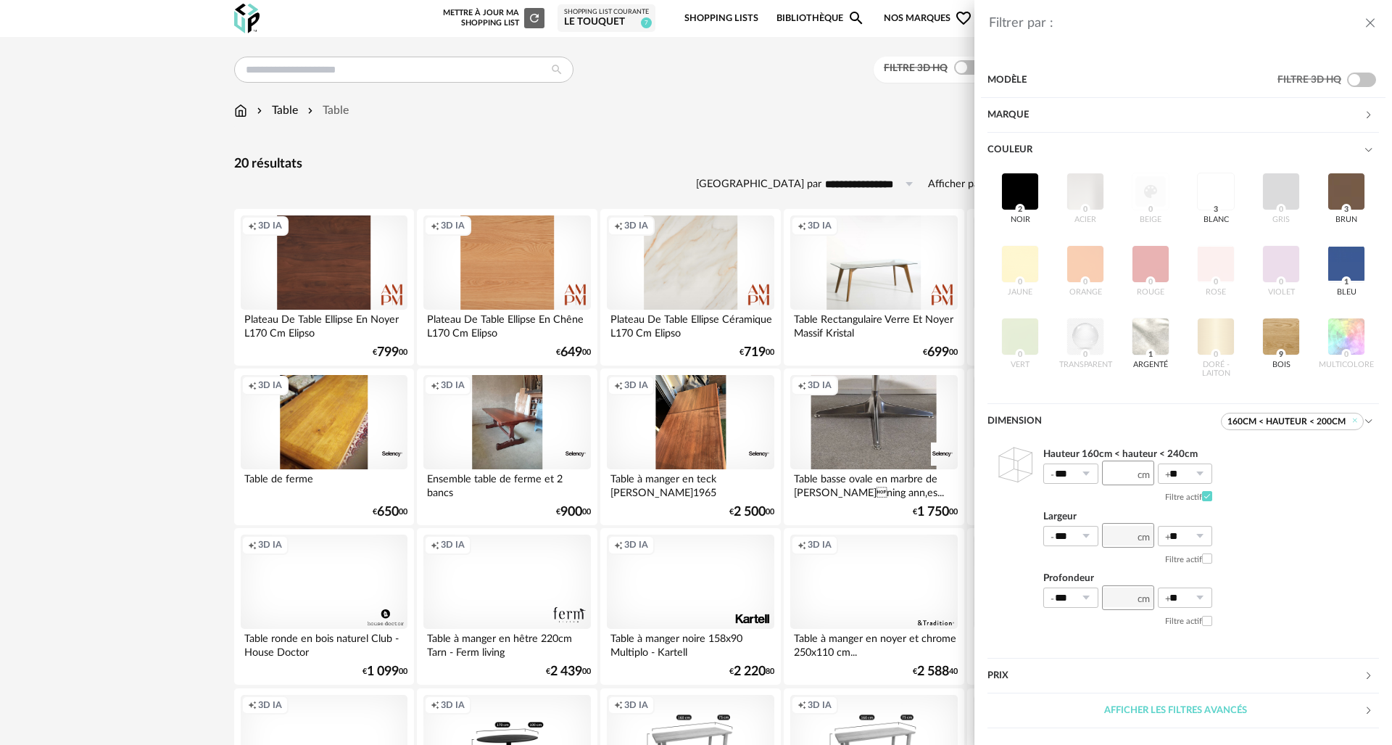
click at [731, 166] on div "Filtrer par : Modèle Filtre 3D HQ Marque &tradition 1 101 Copenhagen 0 366 Conc…" at bounding box center [696, 372] width 1392 height 745
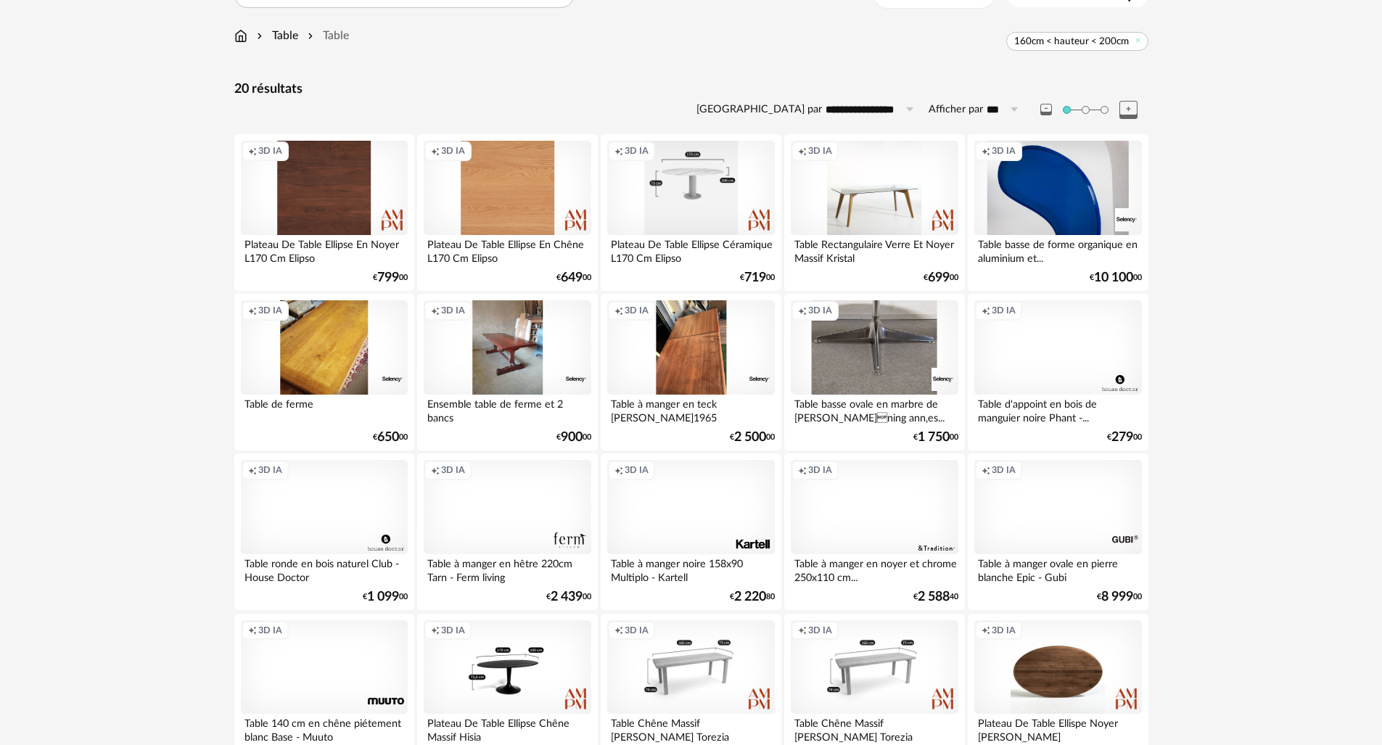
scroll to position [164, 0]
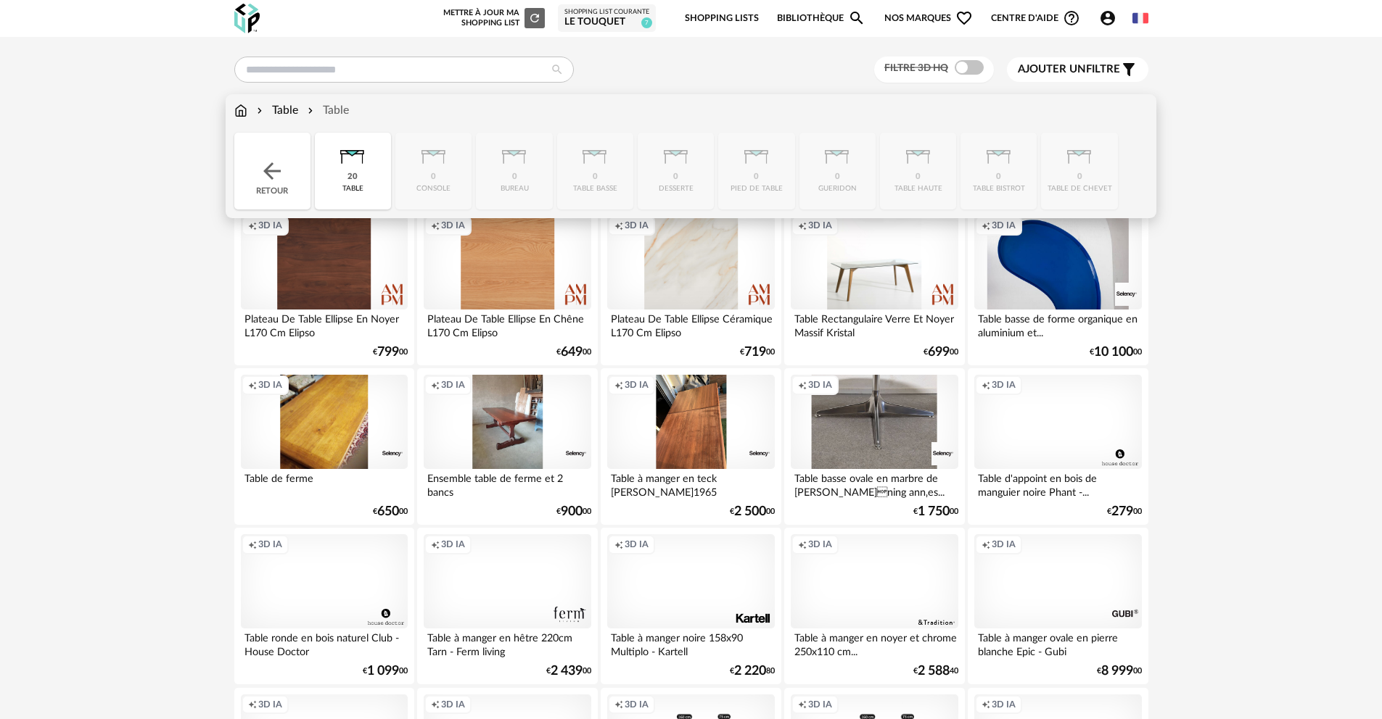
click at [246, 116] on img at bounding box center [240, 110] width 13 height 17
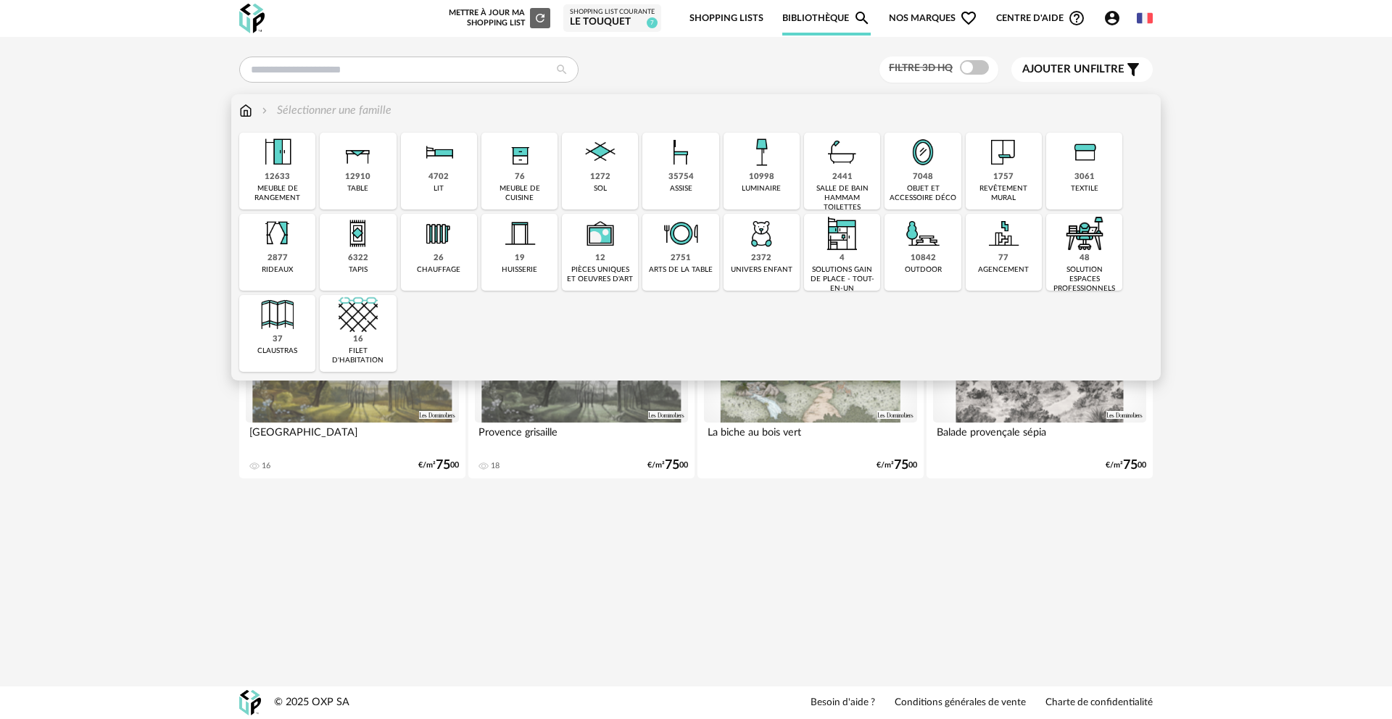
click at [692, 177] on div "35754" at bounding box center [681, 177] width 25 height 11
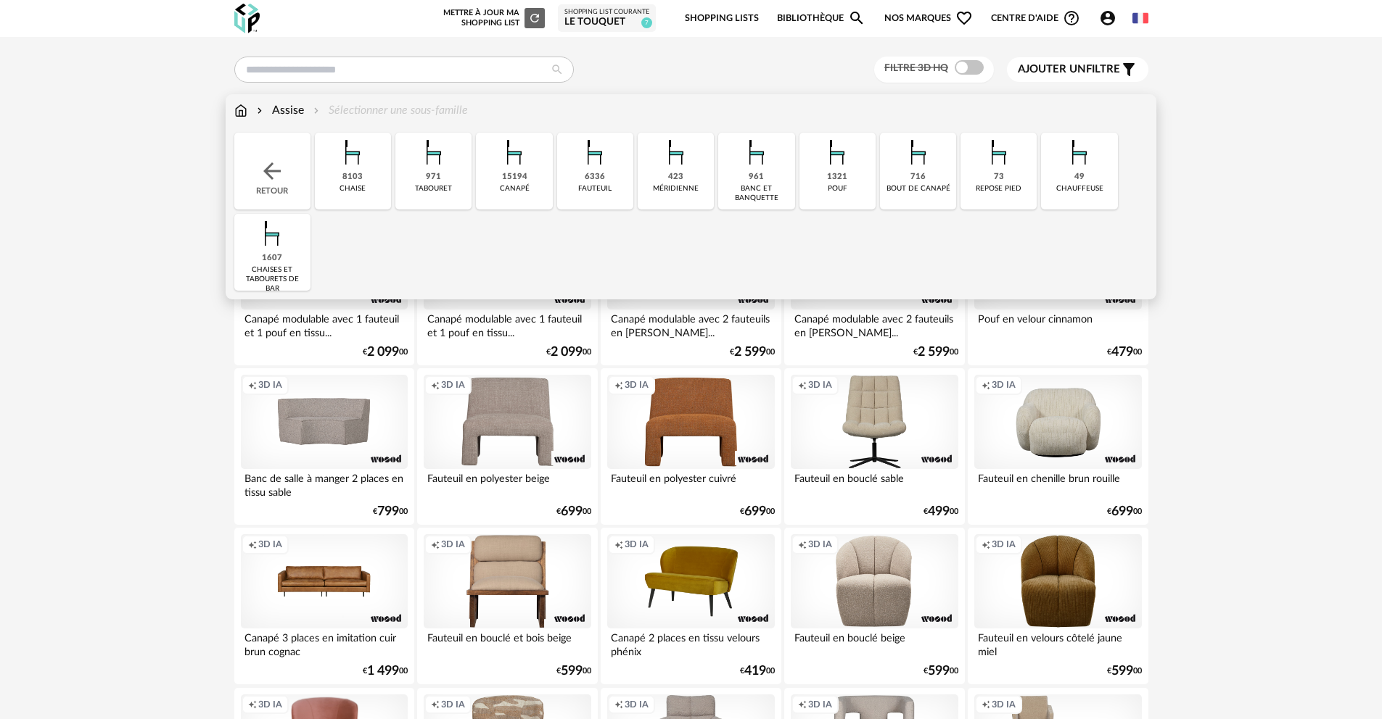
click at [361, 177] on div "8103" at bounding box center [352, 177] width 20 height 11
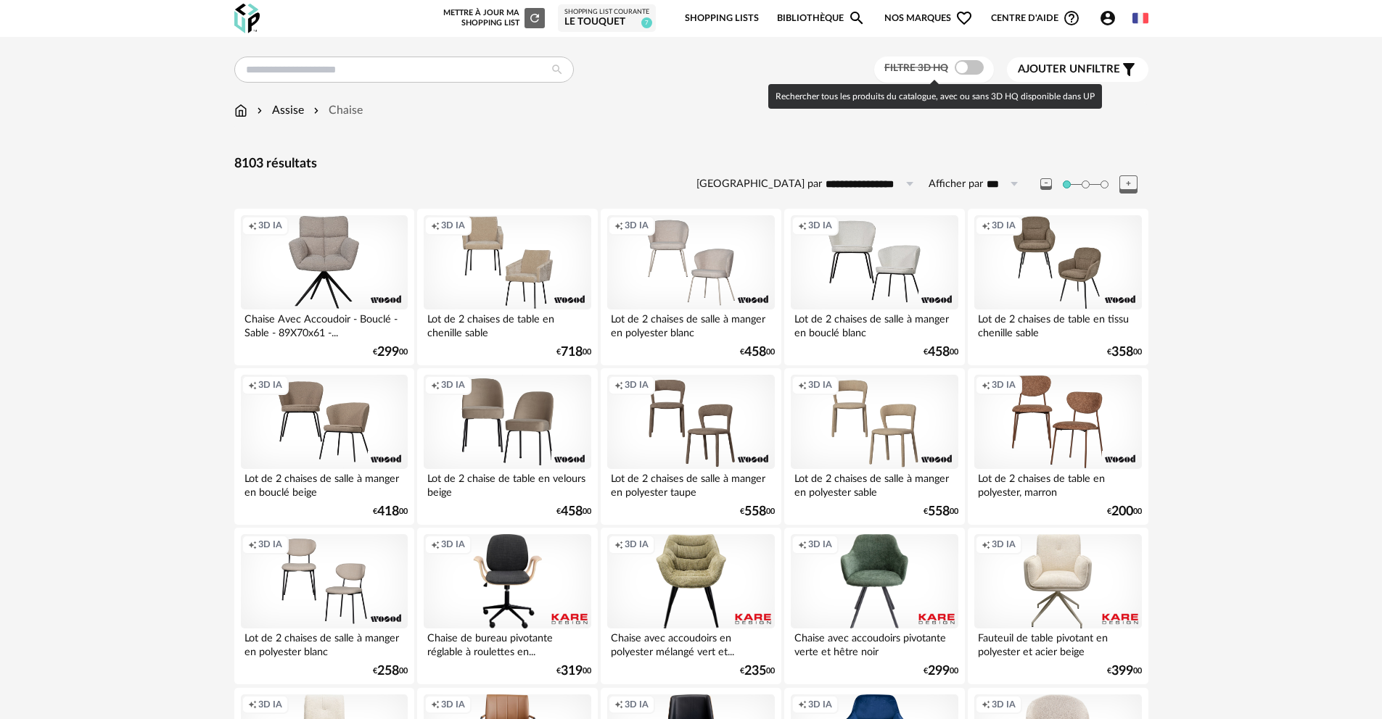
click at [970, 65] on span at bounding box center [968, 67] width 29 height 15
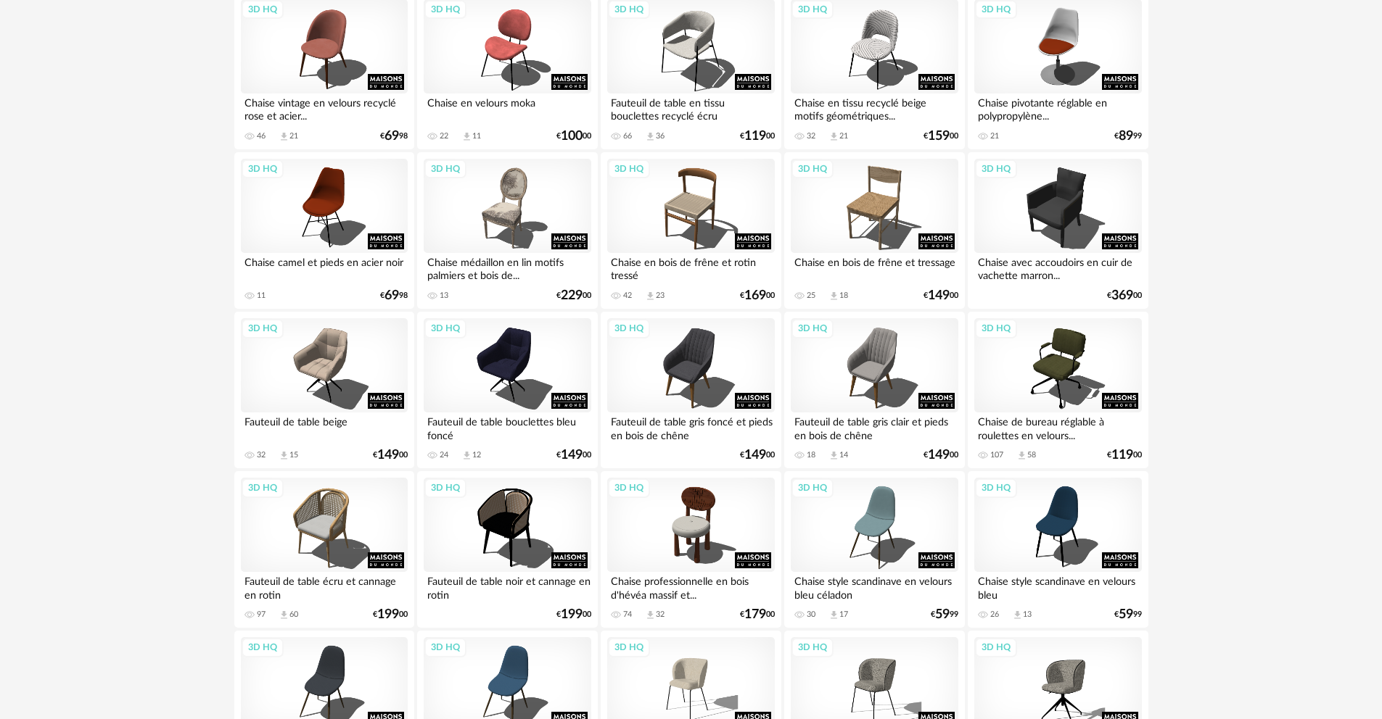
scroll to position [1598, 0]
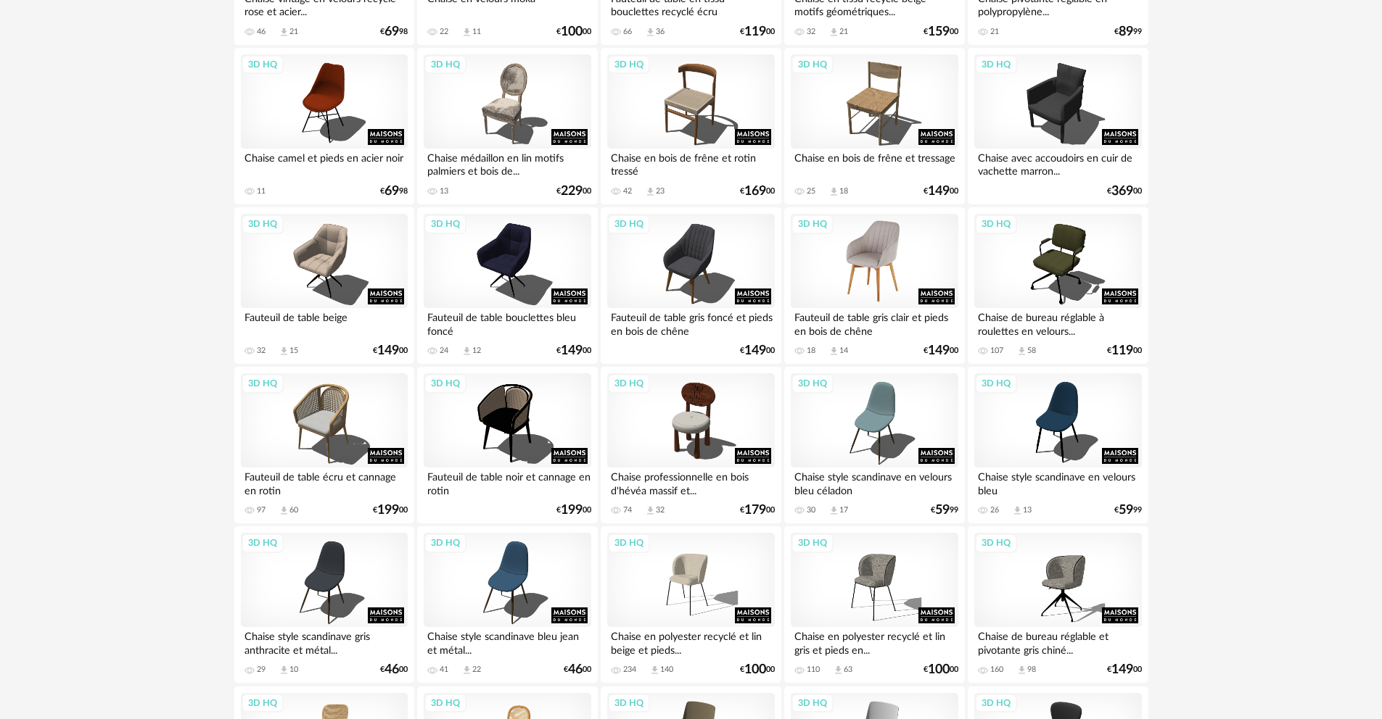
click at [874, 259] on div "3D HQ" at bounding box center [874, 261] width 167 height 94
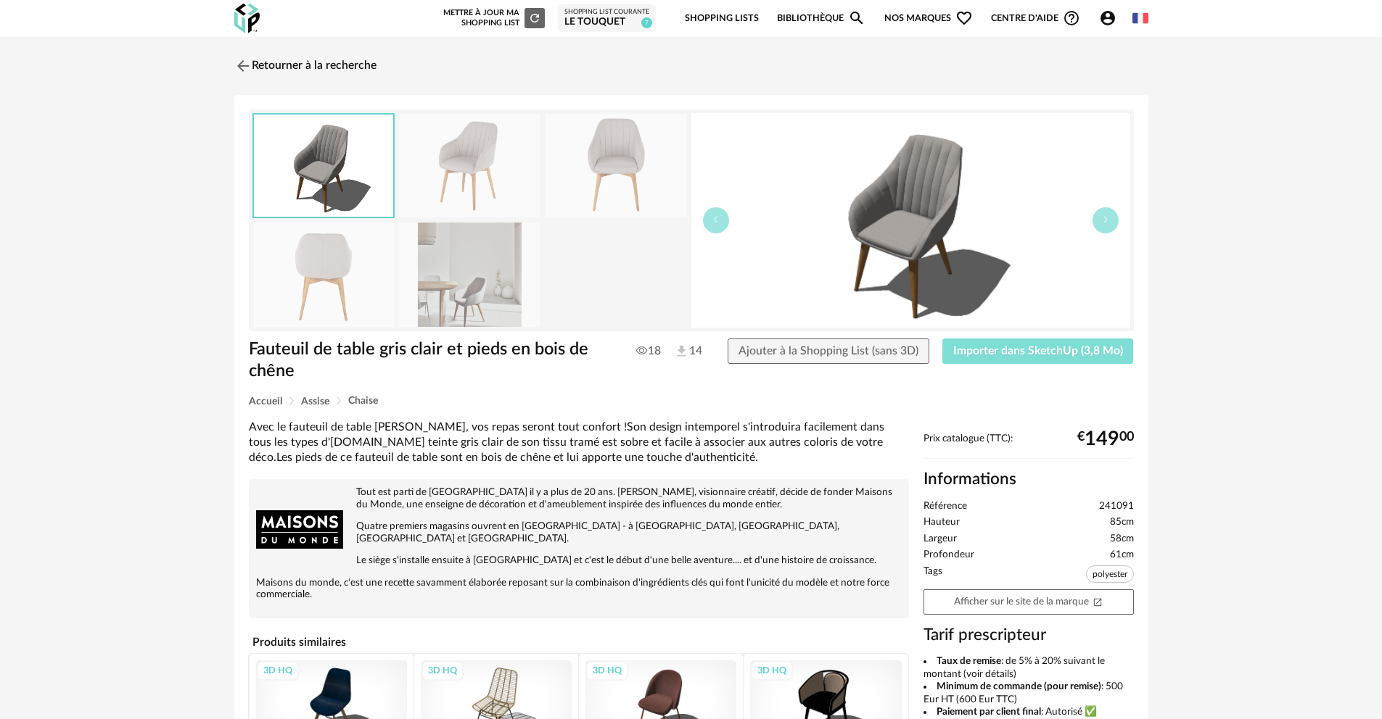
click at [1016, 350] on span "Importer dans SketchUp (3,8 Mo)" at bounding box center [1038, 351] width 170 height 12
